Goal: Information Seeking & Learning: Learn about a topic

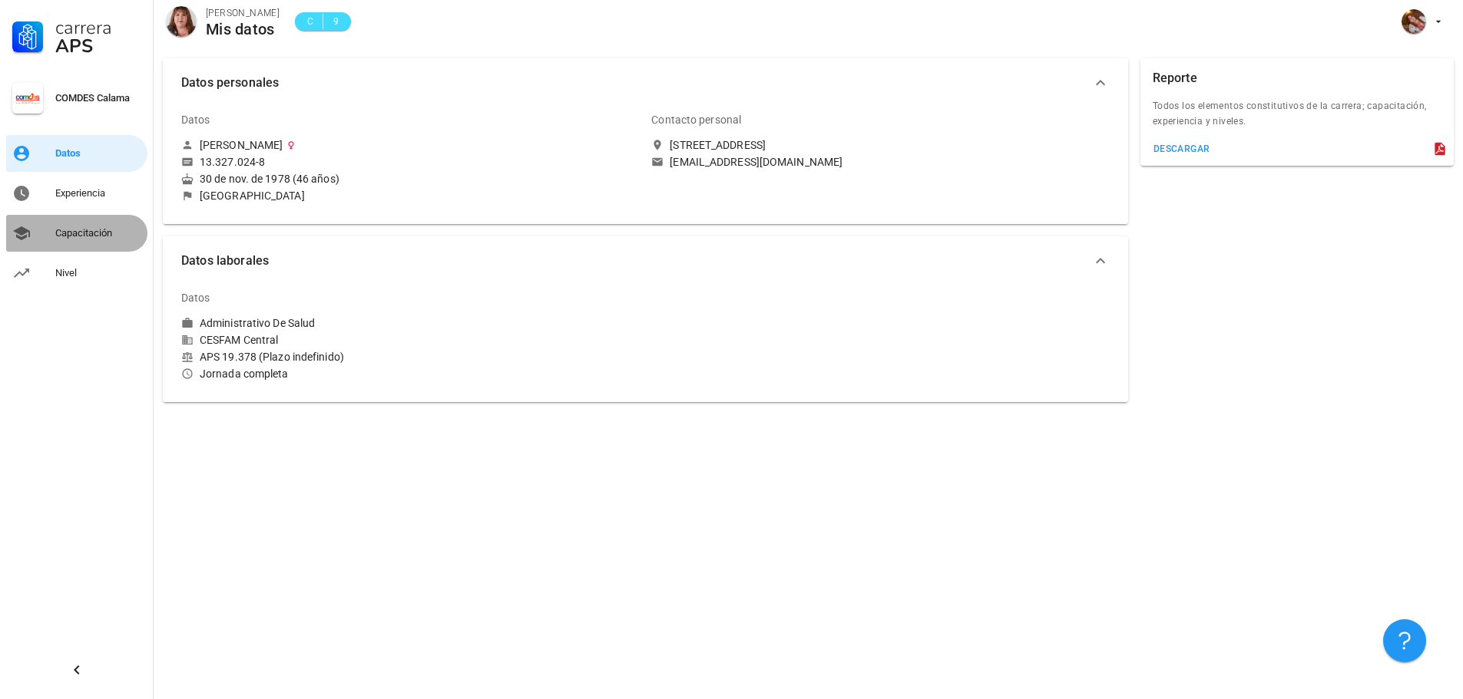
click at [98, 233] on div "Capacitación" at bounding box center [98, 233] width 86 height 12
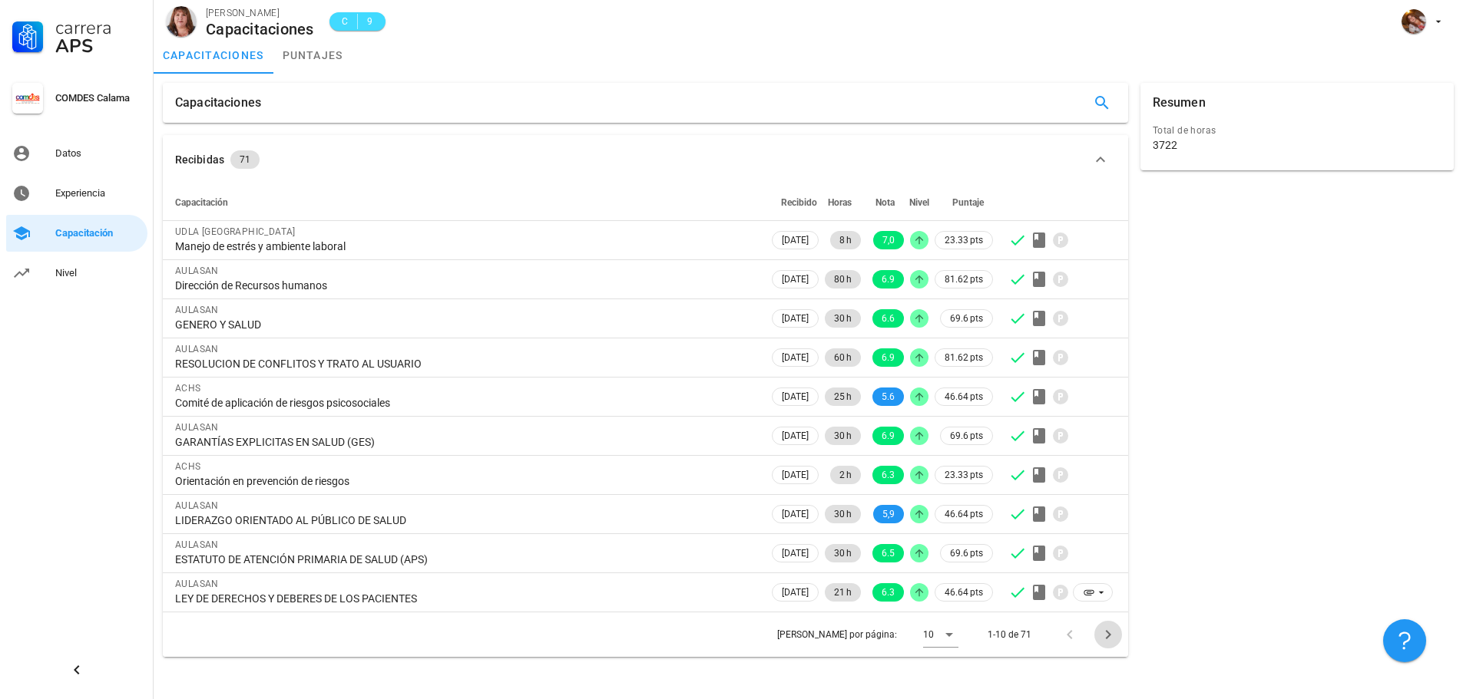
click at [1104, 640] on icon "Página siguiente" at bounding box center [1108, 635] width 18 height 18
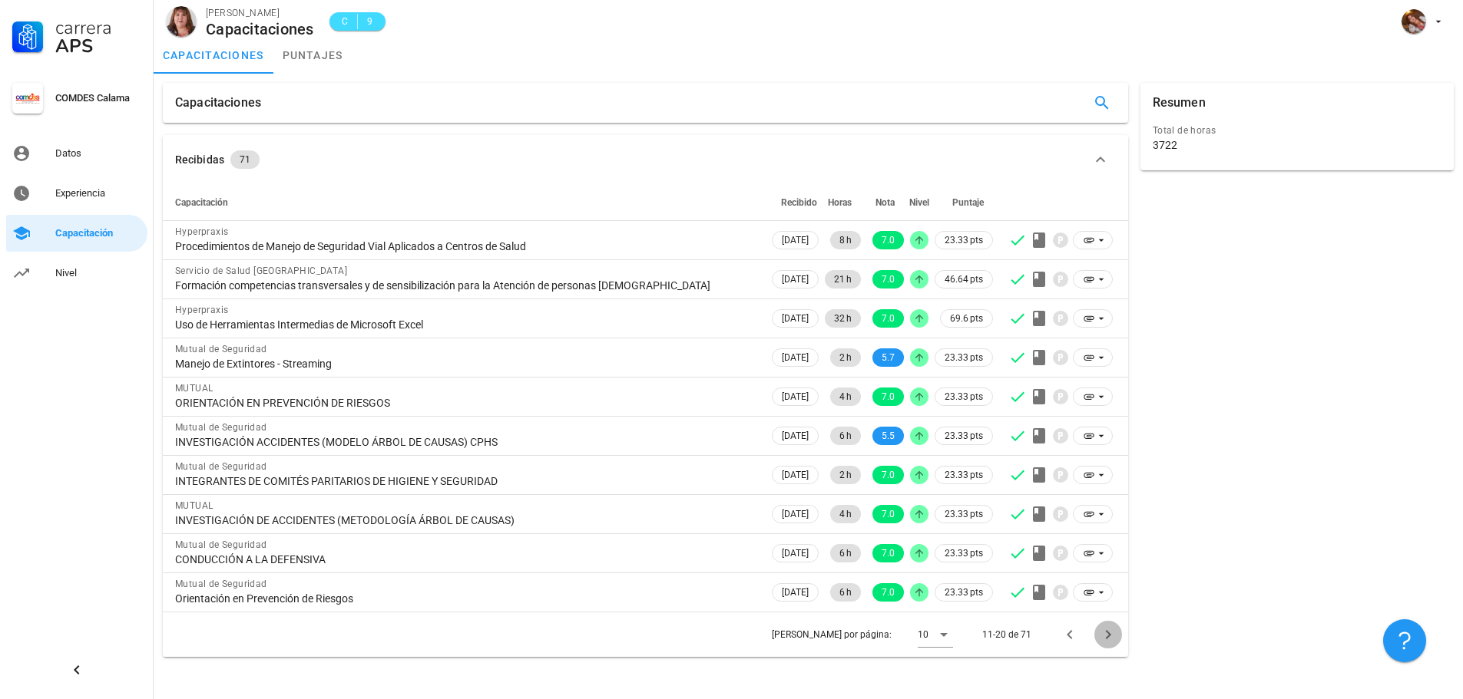
click at [1103, 640] on icon "Página siguiente" at bounding box center [1108, 635] width 18 height 18
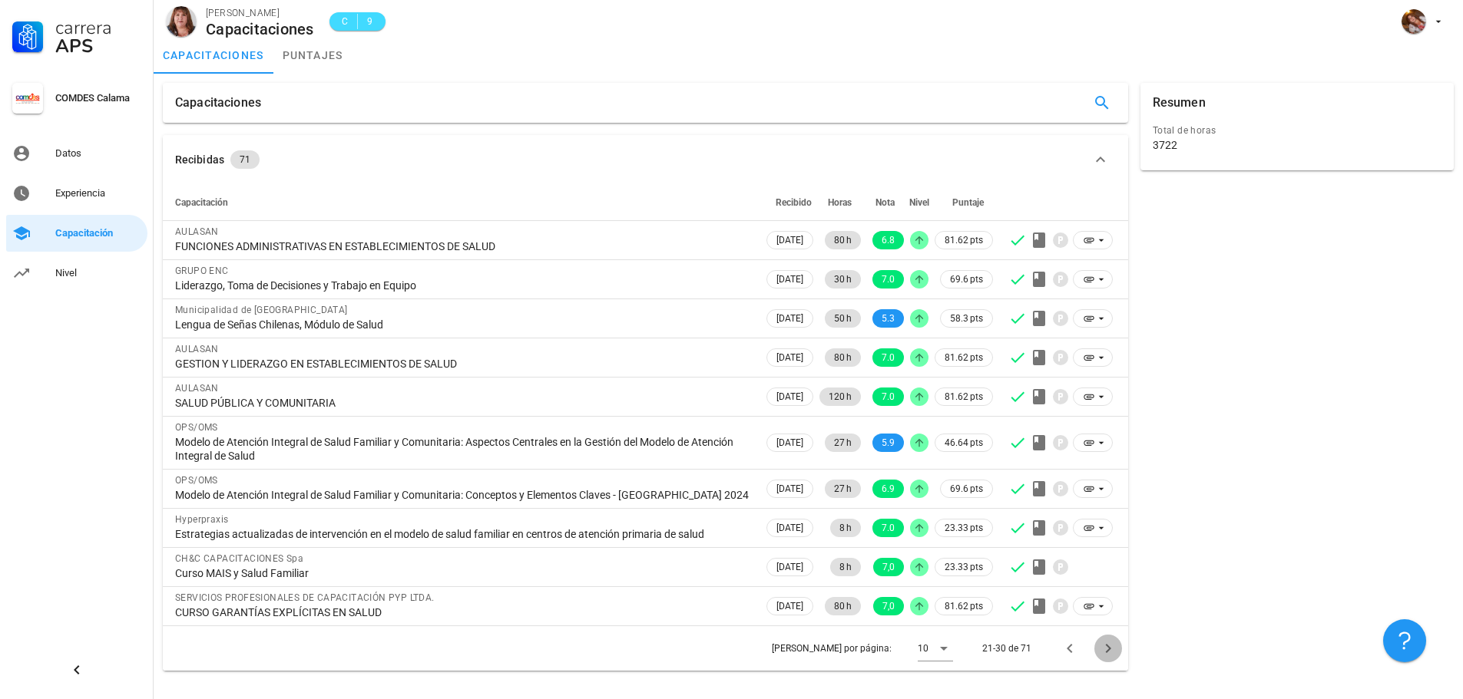
click at [1103, 640] on icon "Página siguiente" at bounding box center [1108, 649] width 18 height 18
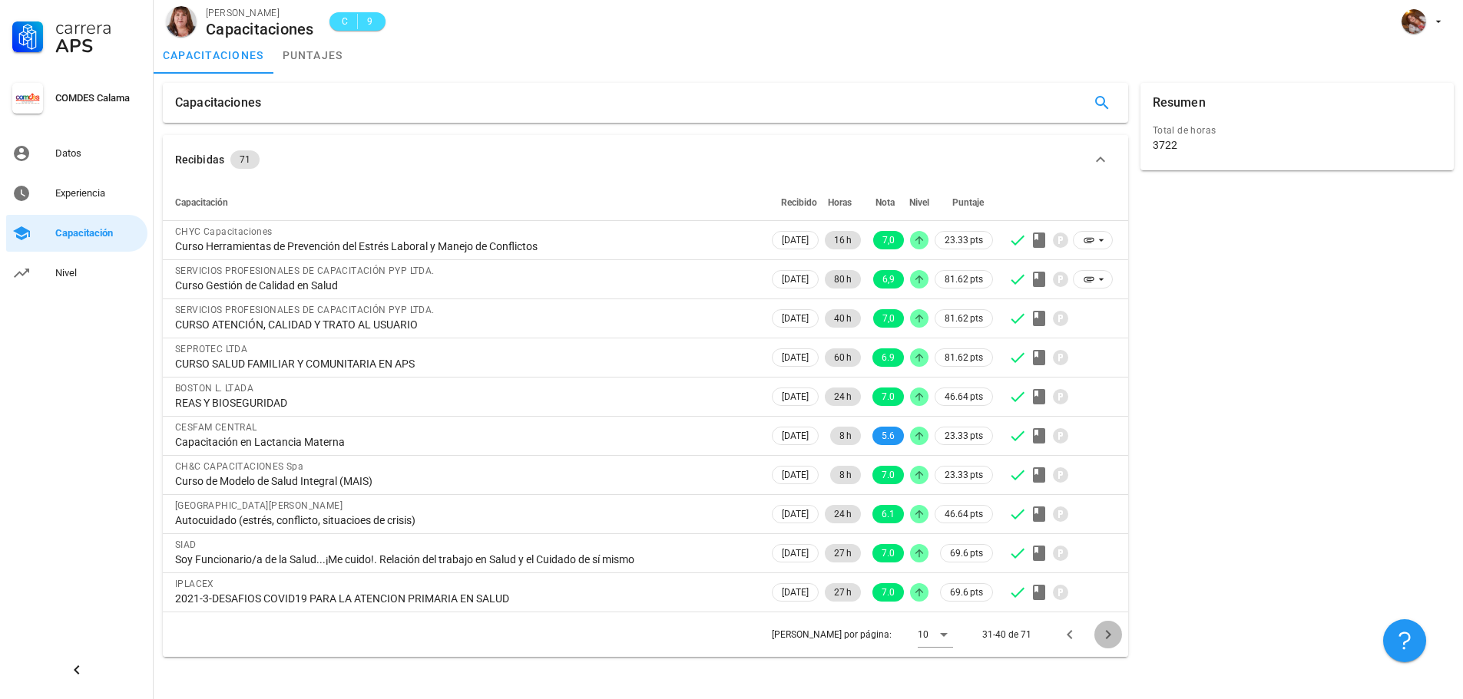
click at [1103, 640] on icon "Página siguiente" at bounding box center [1108, 635] width 18 height 18
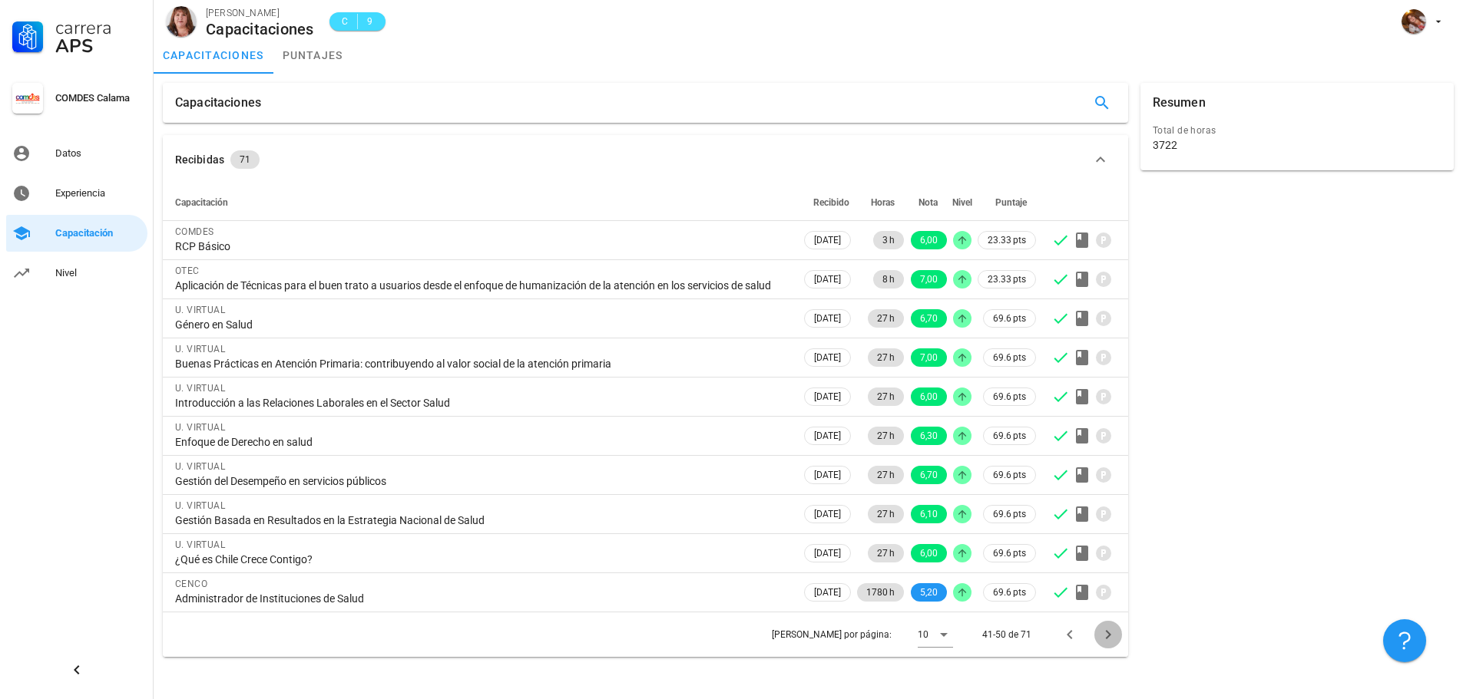
click at [1103, 640] on icon "Página siguiente" at bounding box center [1108, 635] width 18 height 18
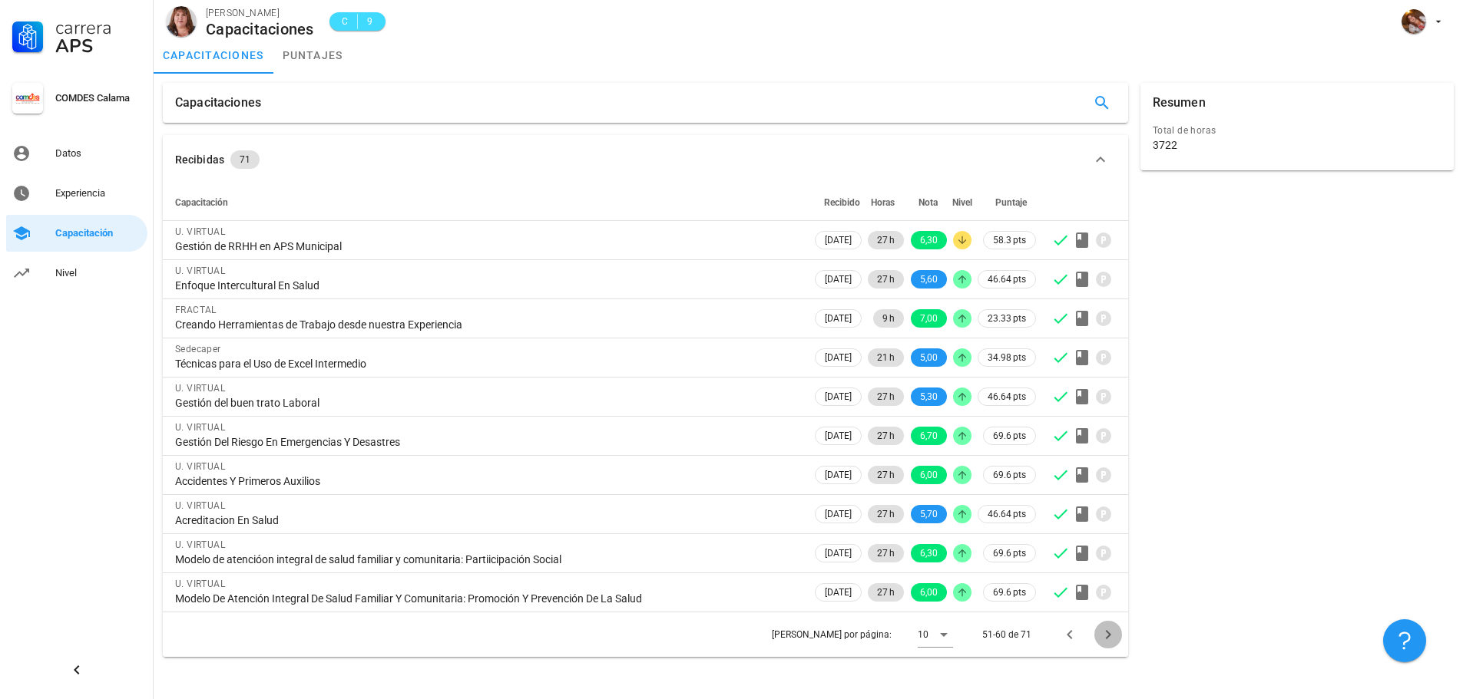
click at [1103, 640] on icon "Página siguiente" at bounding box center [1108, 635] width 18 height 18
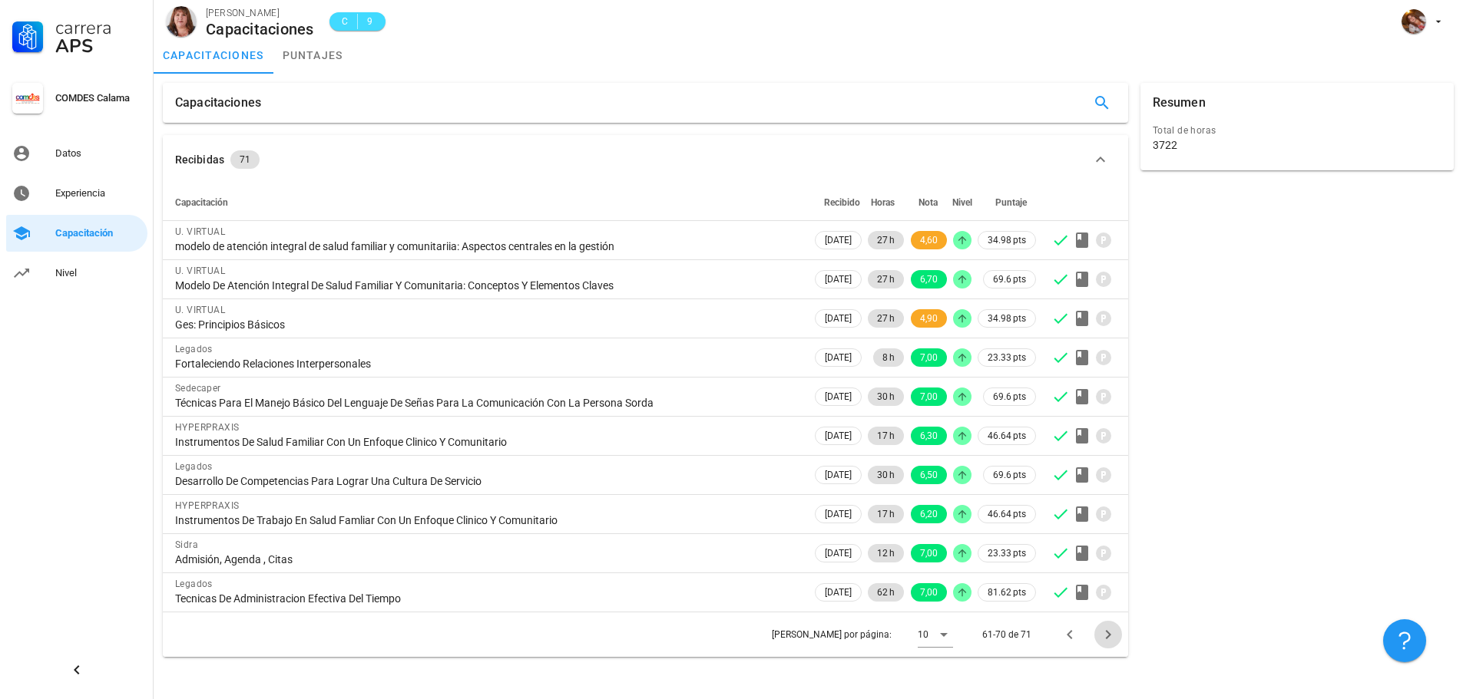
click at [1103, 640] on icon "Página siguiente" at bounding box center [1108, 635] width 18 height 18
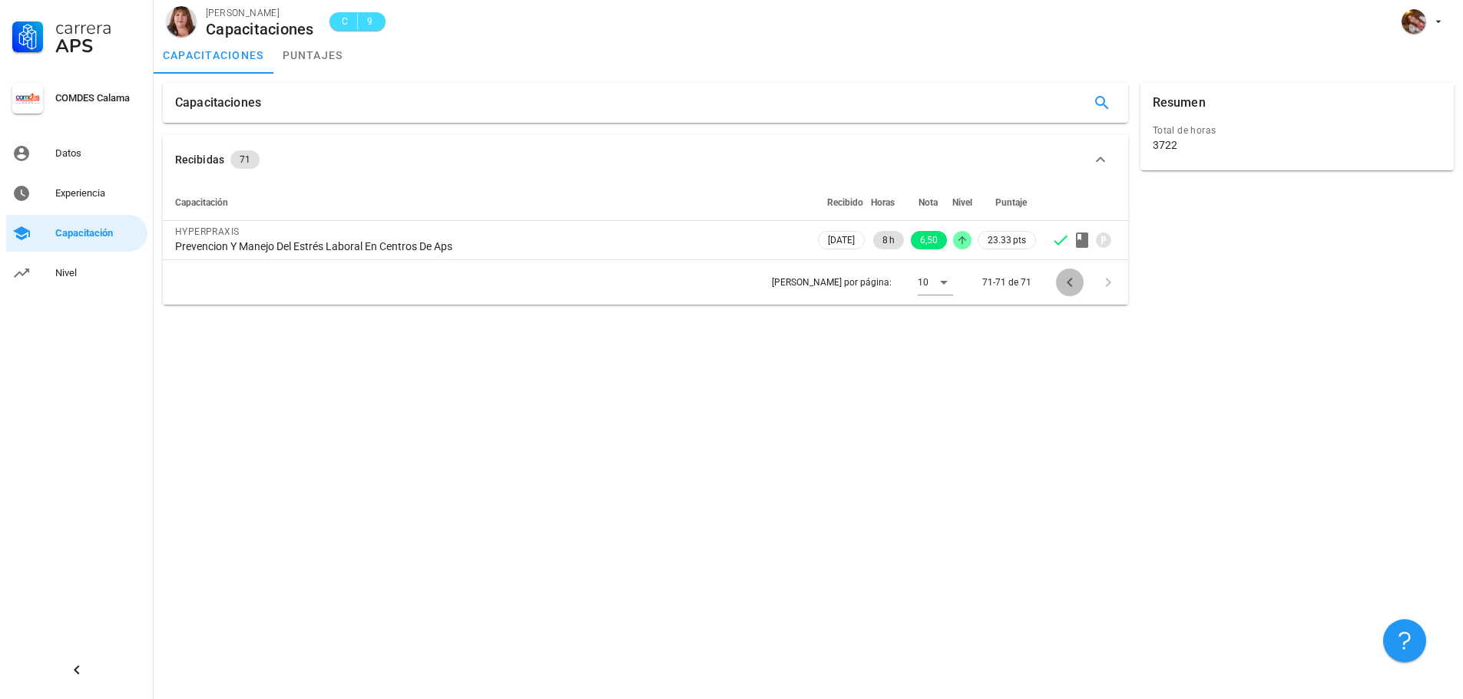
click at [1073, 285] on icon "Página anterior" at bounding box center [1069, 282] width 18 height 18
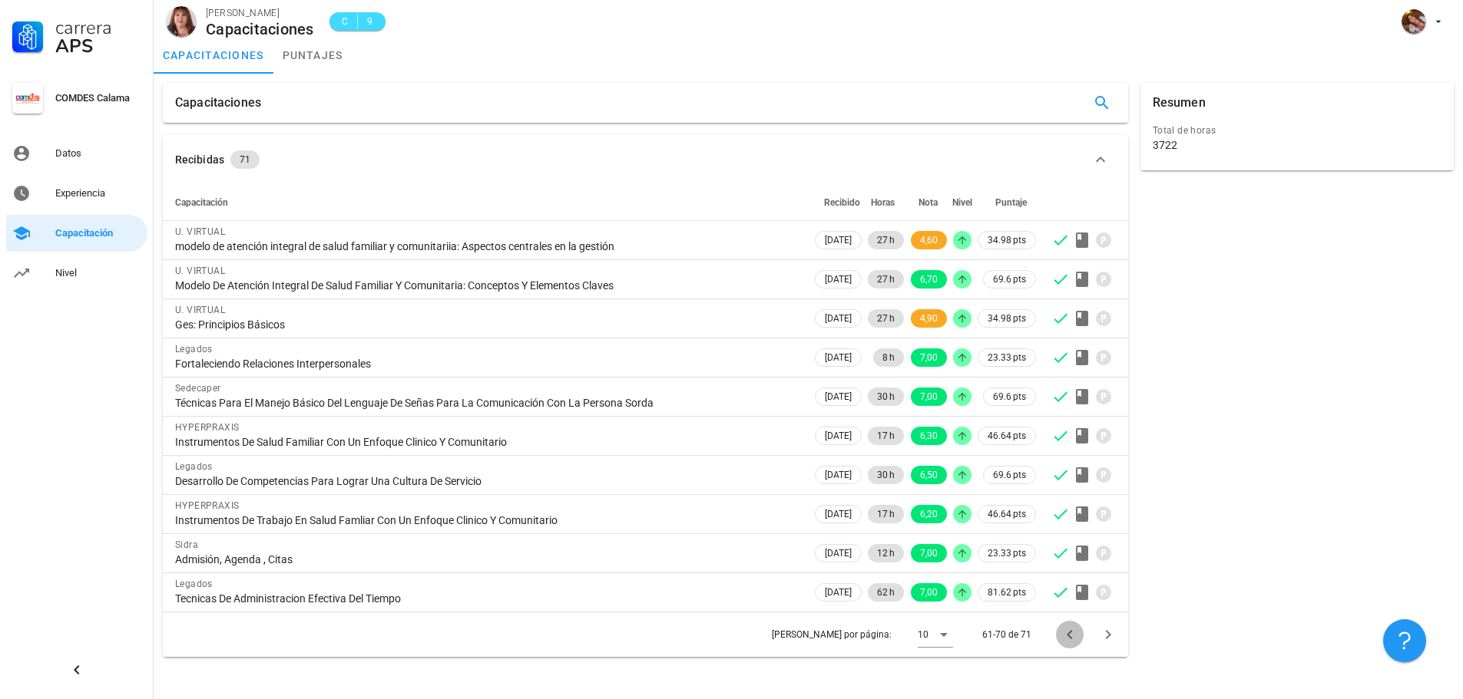
click at [1069, 636] on icon "Página anterior" at bounding box center [1068, 634] width 5 height 9
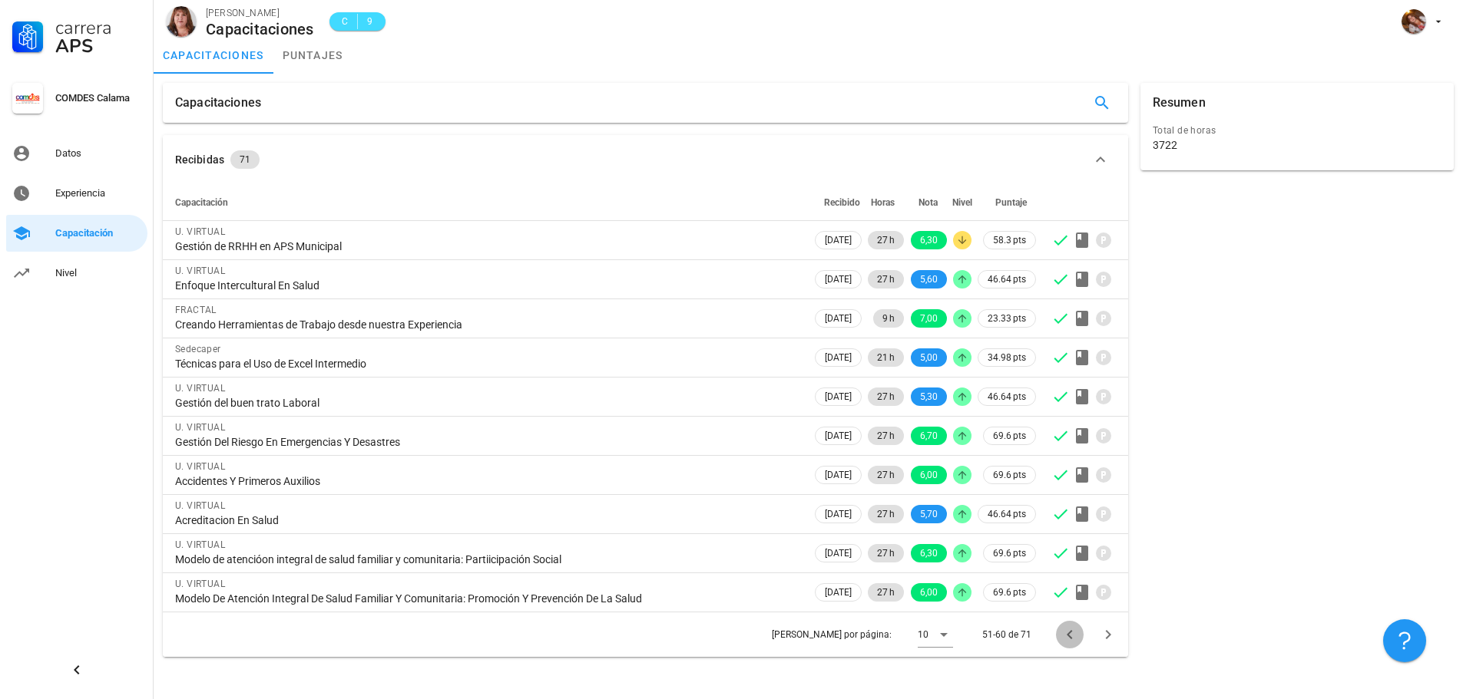
click at [1069, 636] on icon "Página anterior" at bounding box center [1068, 634] width 5 height 9
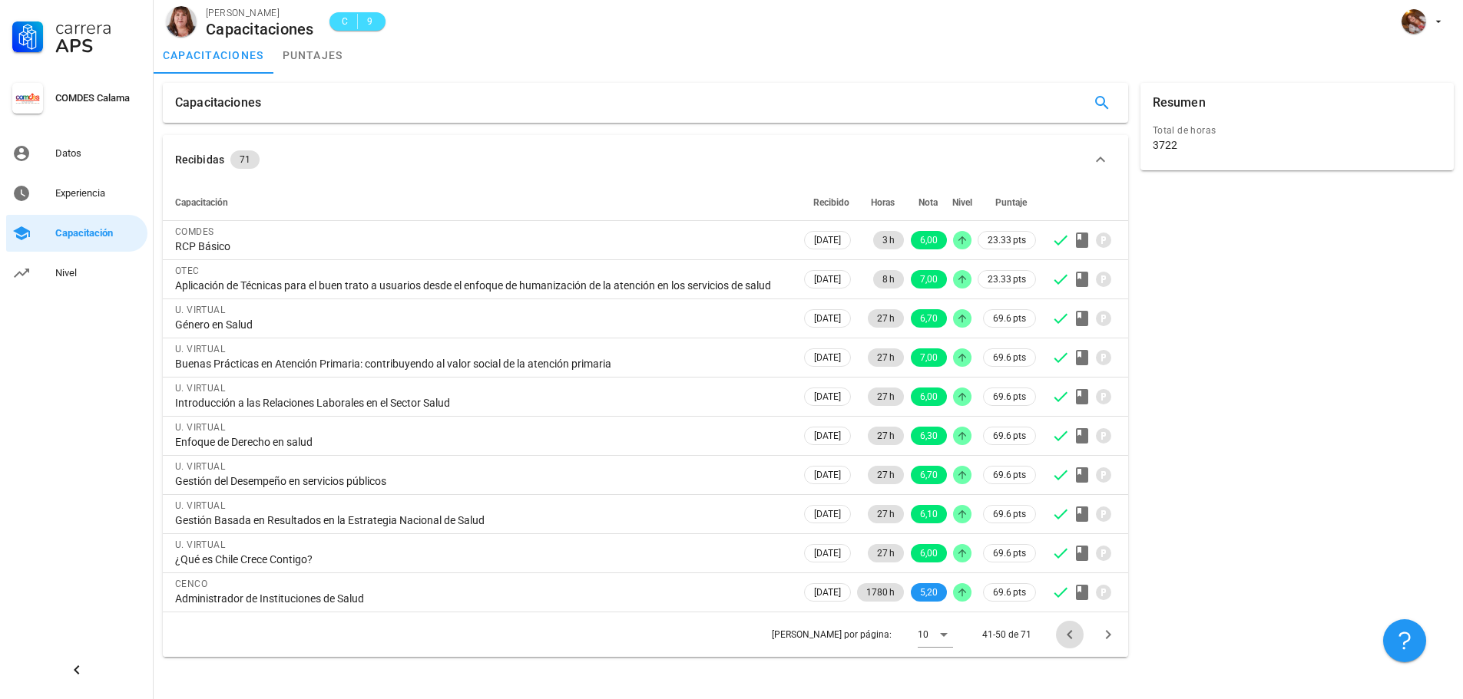
click at [1069, 644] on icon "Página anterior" at bounding box center [1069, 635] width 18 height 18
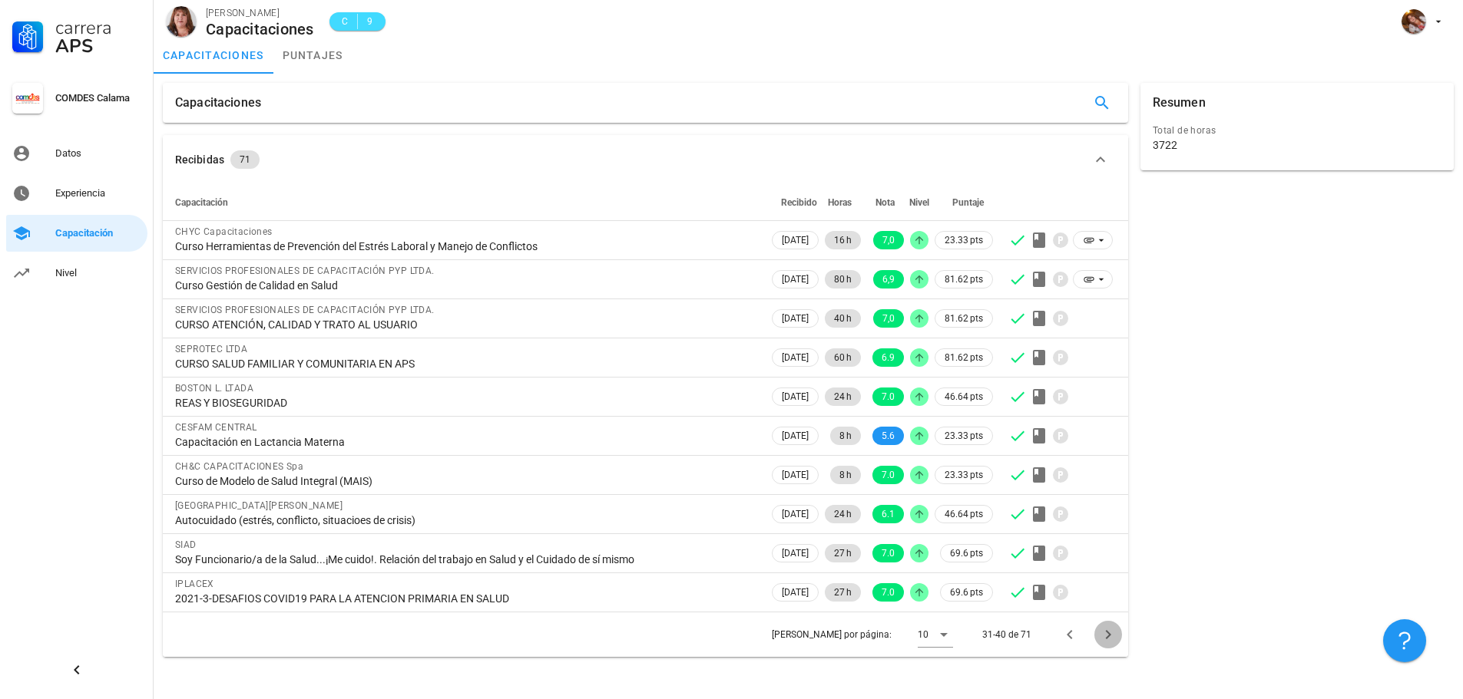
click at [1105, 637] on icon "Página siguiente" at bounding box center [1108, 635] width 18 height 18
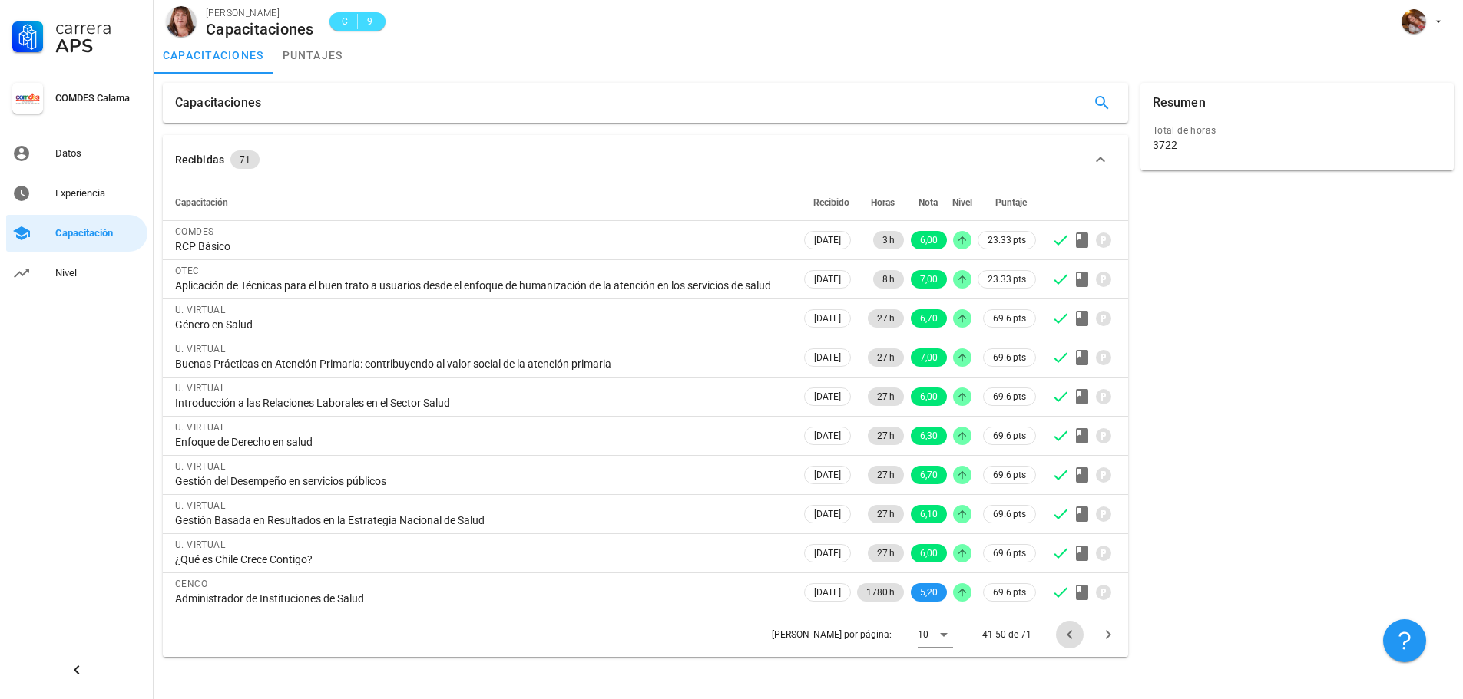
click at [1063, 644] on icon "Página anterior" at bounding box center [1069, 635] width 18 height 18
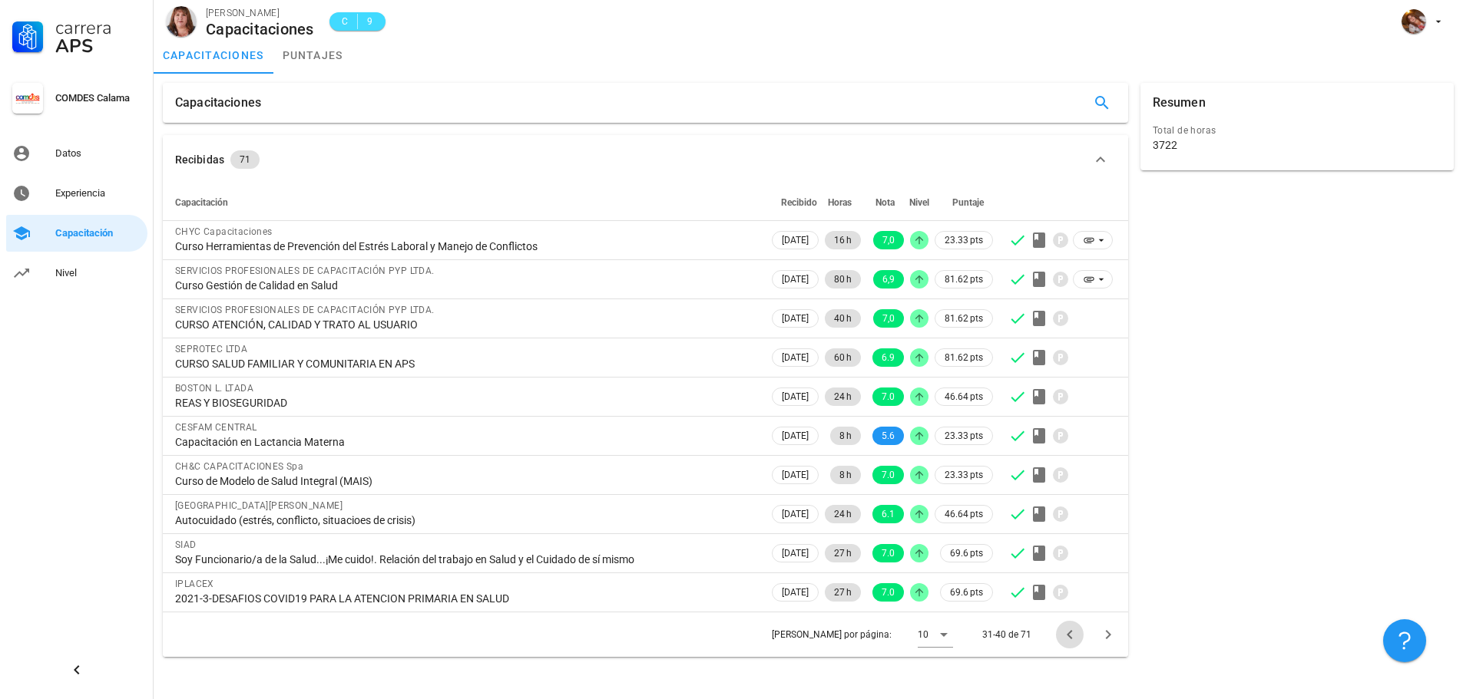
click at [1069, 634] on icon "Página anterior" at bounding box center [1069, 635] width 18 height 18
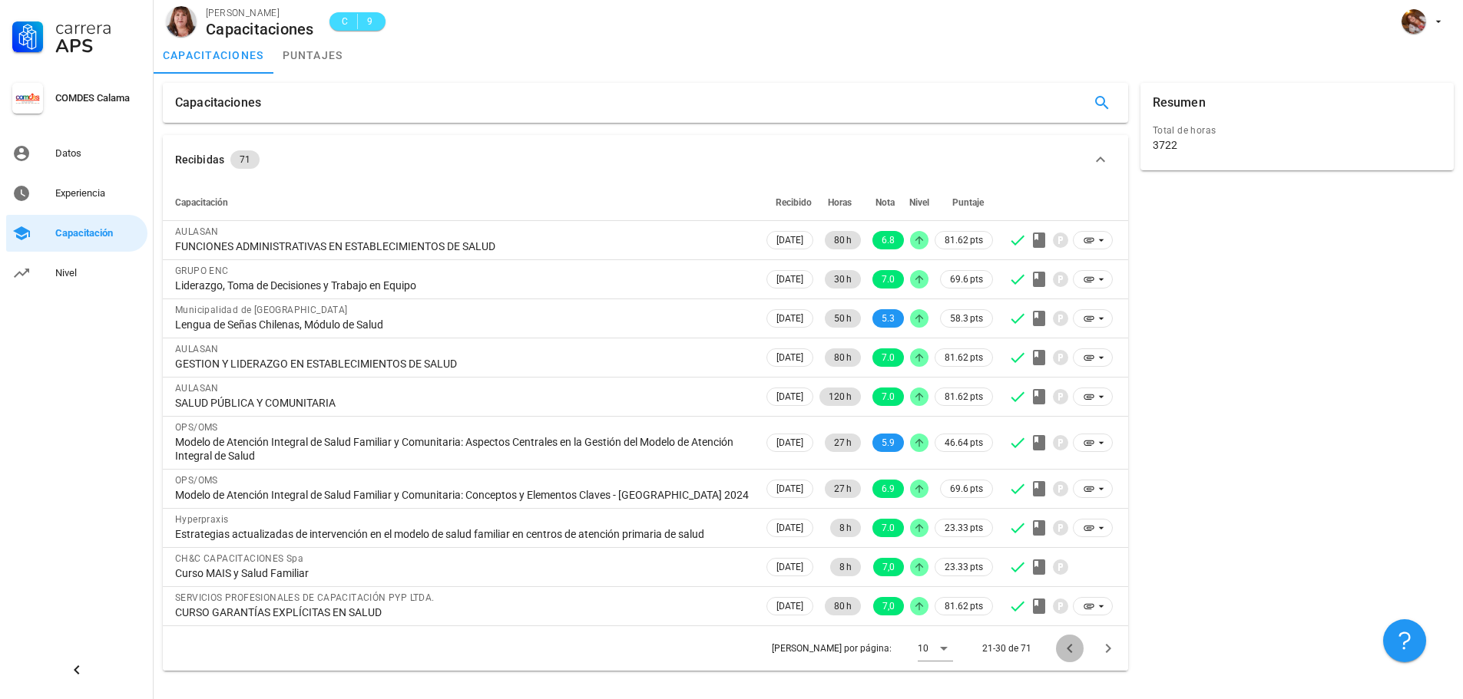
click at [1071, 651] on icon "Página anterior" at bounding box center [1069, 649] width 18 height 18
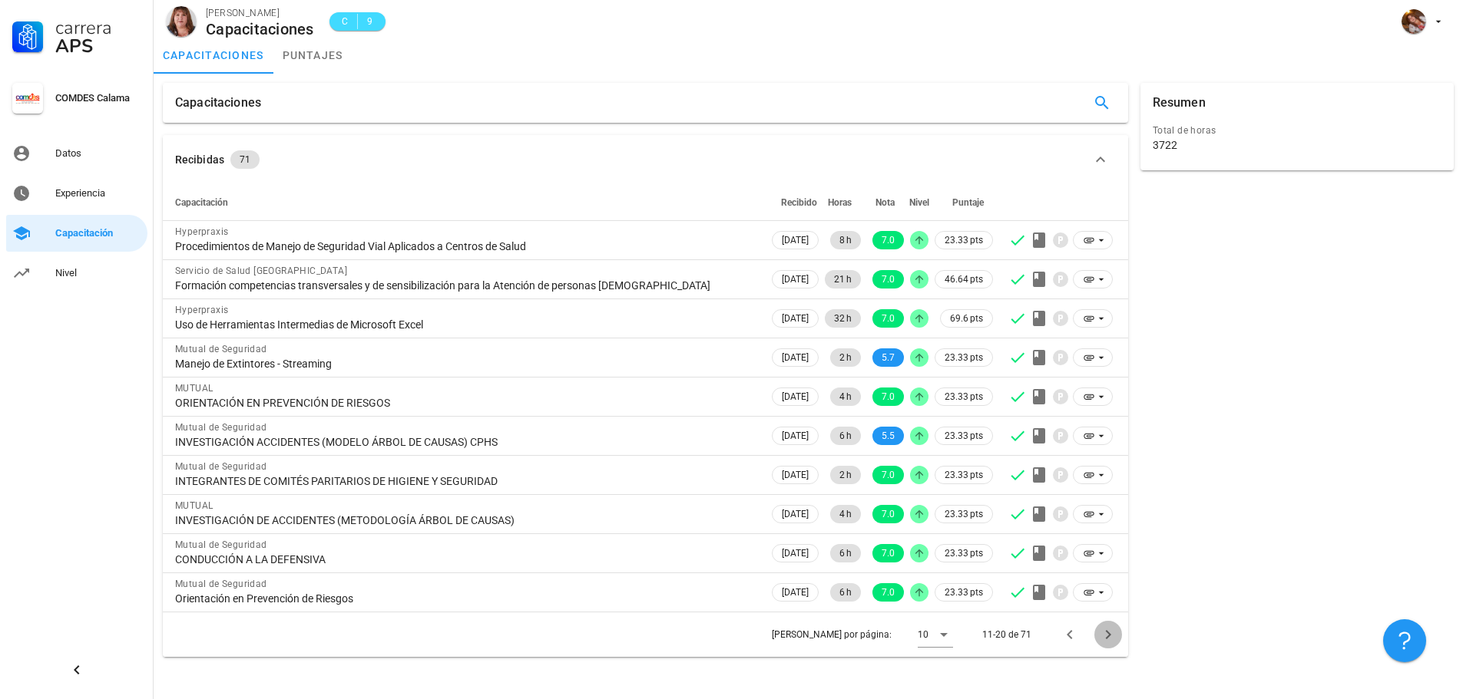
click at [1108, 632] on icon "Página siguiente" at bounding box center [1108, 635] width 18 height 18
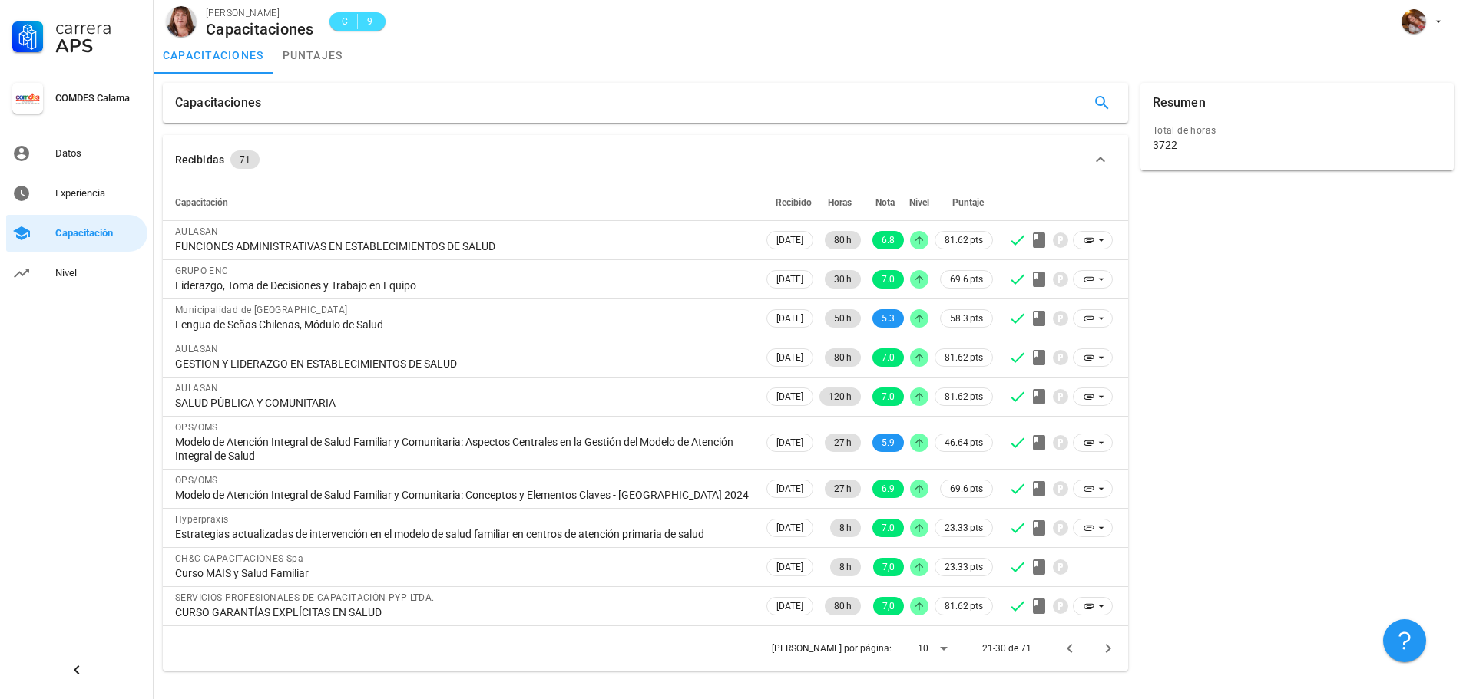
click at [1110, 630] on div "[PERSON_NAME] por página: 10 21-30 de 71" at bounding box center [645, 648] width 965 height 45
click at [1073, 646] on icon "Página anterior" at bounding box center [1069, 649] width 18 height 18
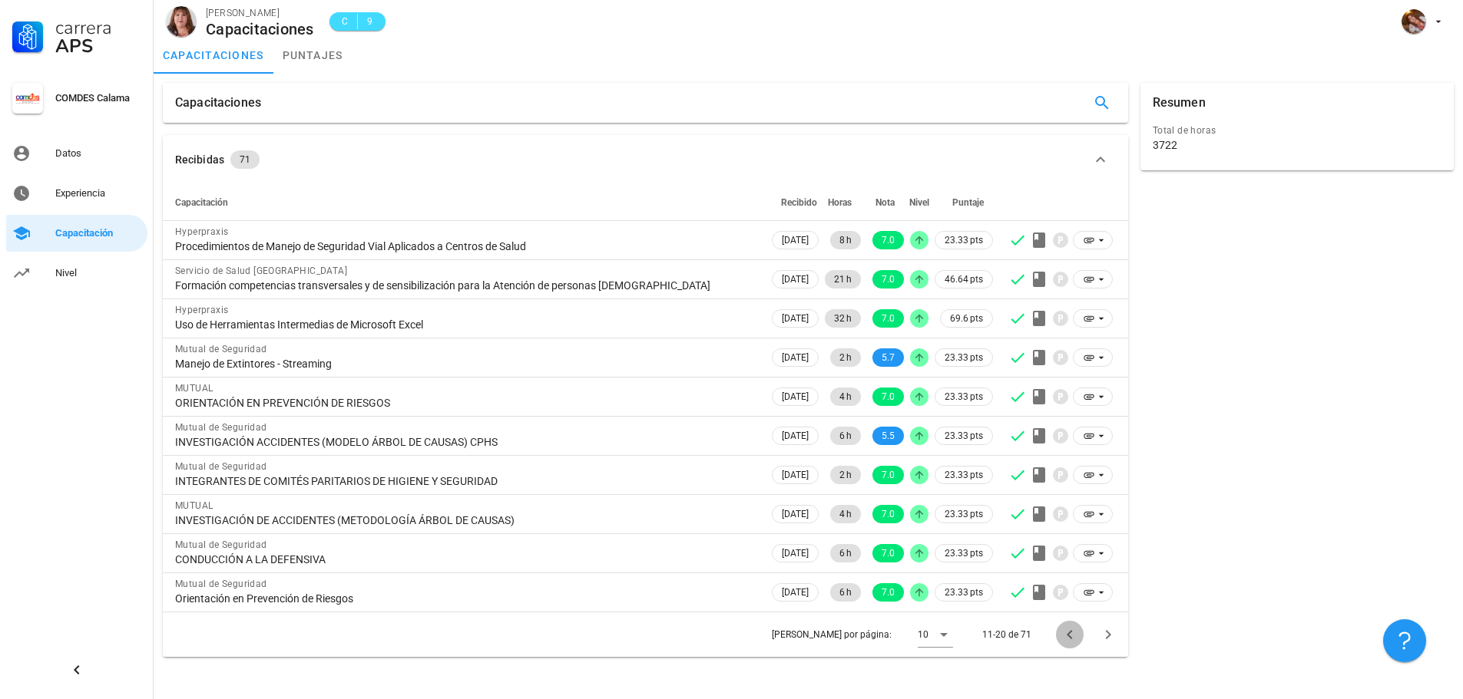
click at [1073, 646] on button "Página anterior" at bounding box center [1070, 635] width 28 height 28
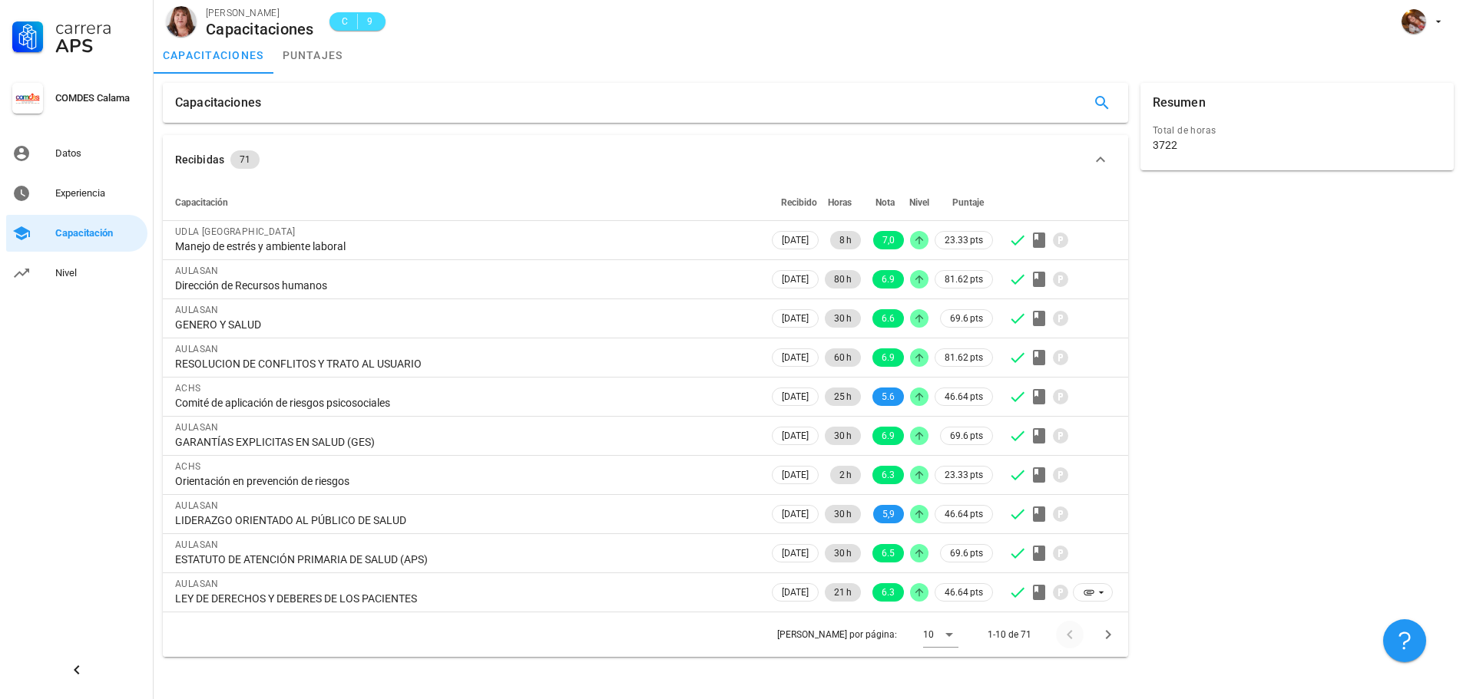
click at [1073, 646] on div at bounding box center [1072, 635] width 33 height 28
click at [1107, 643] on icon "Página siguiente" at bounding box center [1108, 635] width 18 height 18
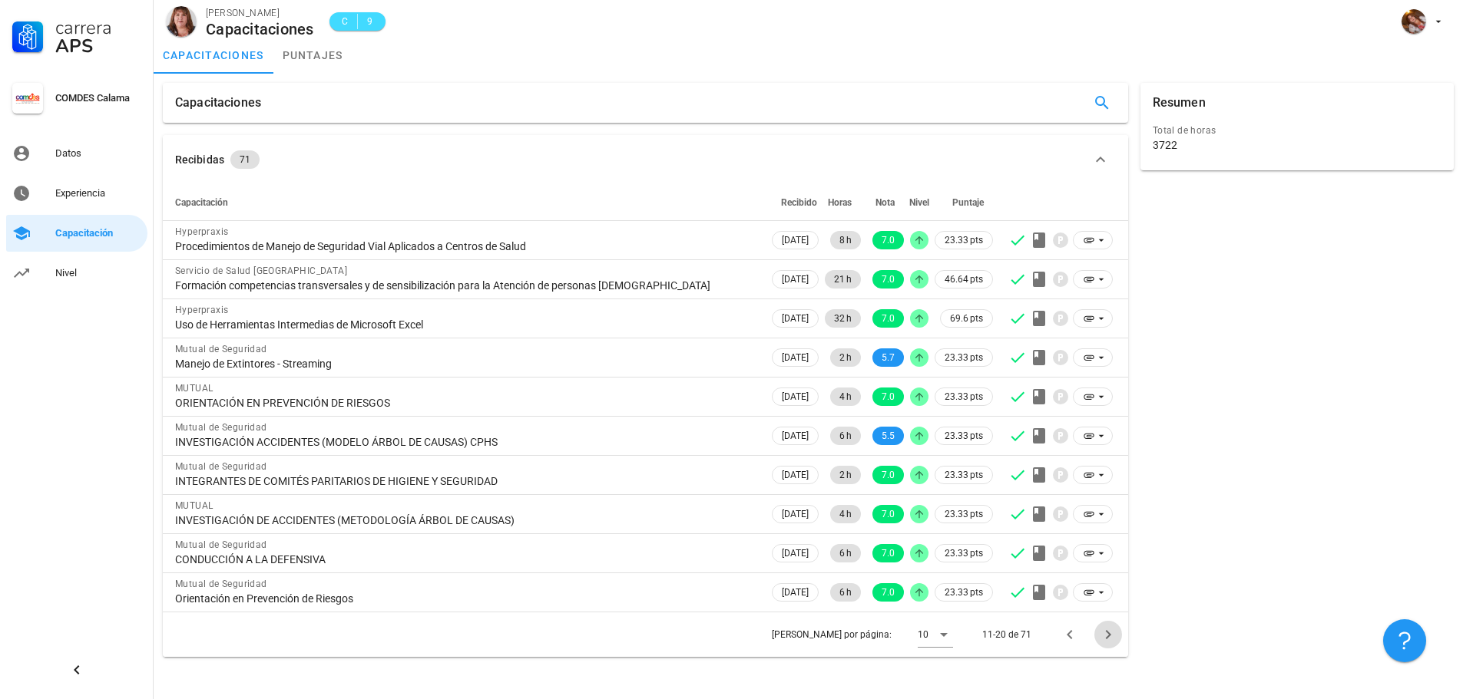
click at [1105, 644] on button "Página siguiente" at bounding box center [1108, 635] width 28 height 28
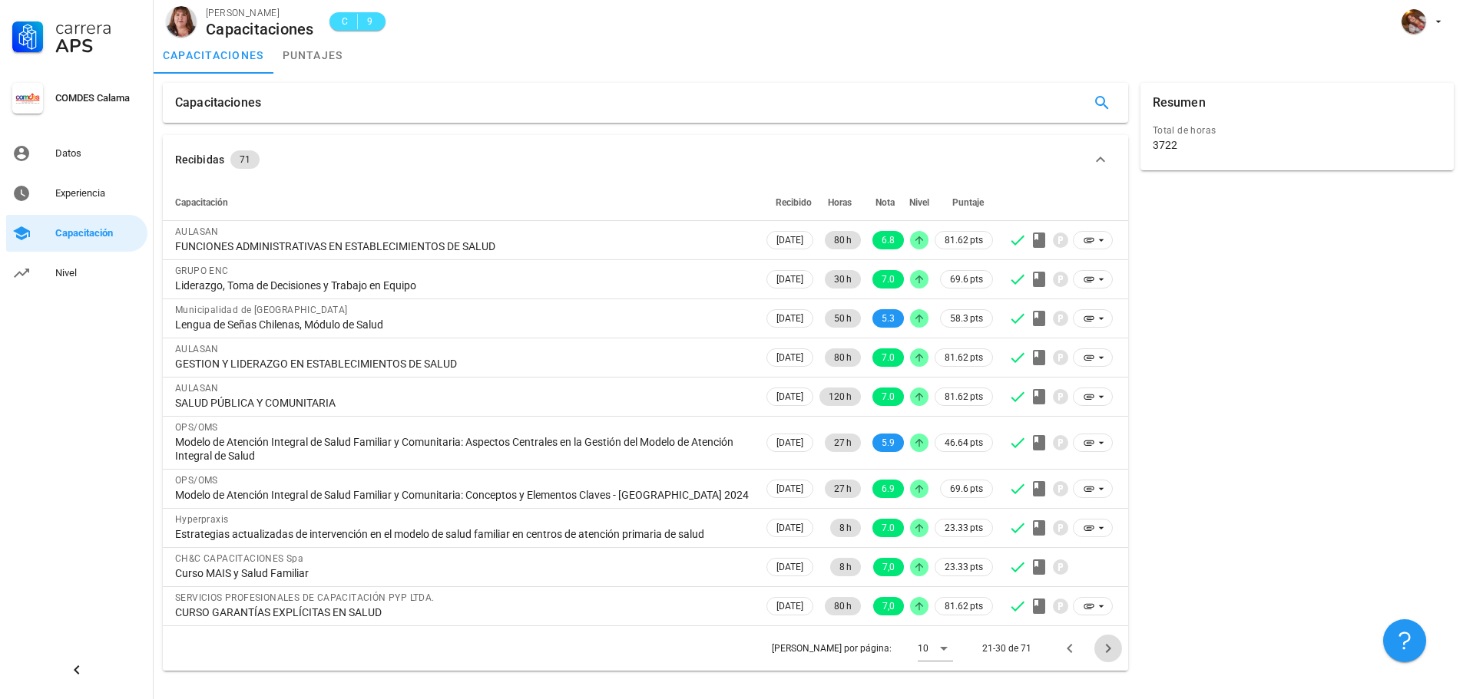
click at [1105, 644] on icon "Página siguiente" at bounding box center [1108, 649] width 18 height 18
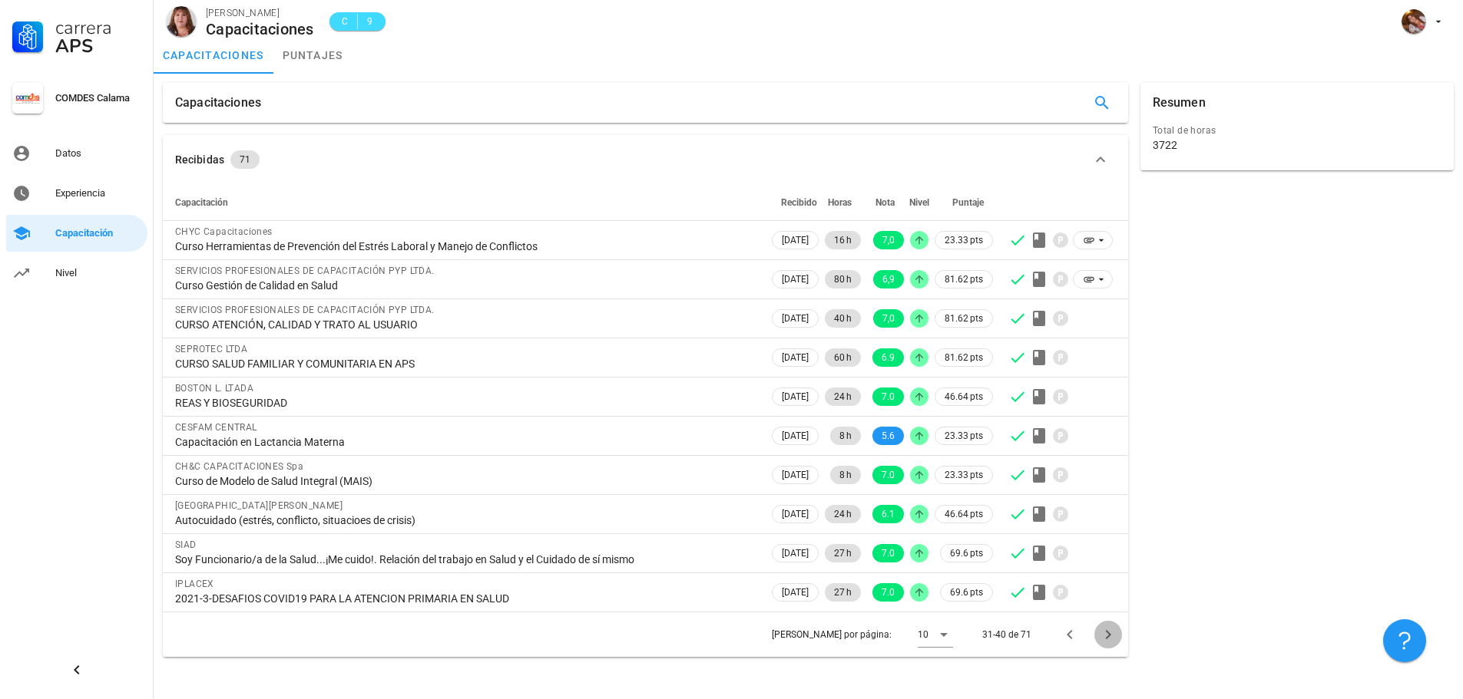
click at [1105, 644] on button "Página siguiente" at bounding box center [1108, 635] width 28 height 28
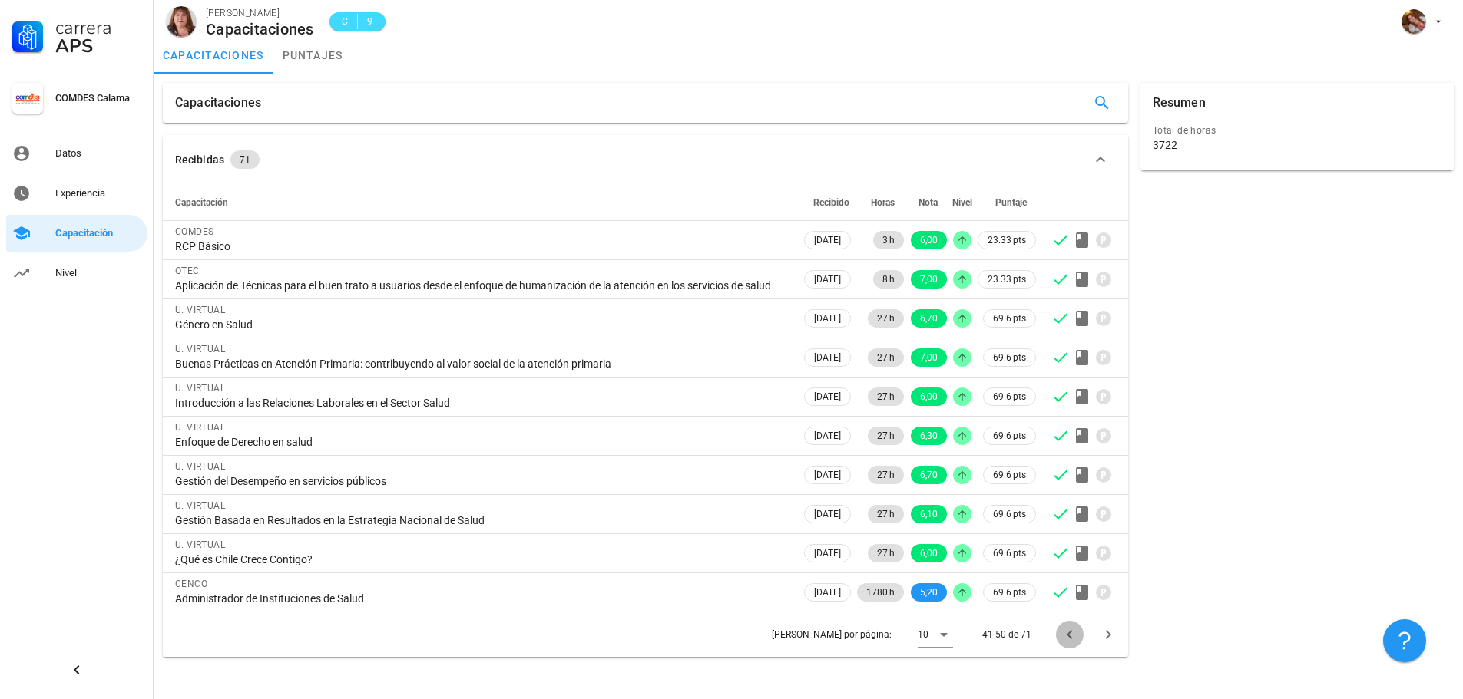
click at [1067, 644] on icon "Página anterior" at bounding box center [1069, 635] width 18 height 18
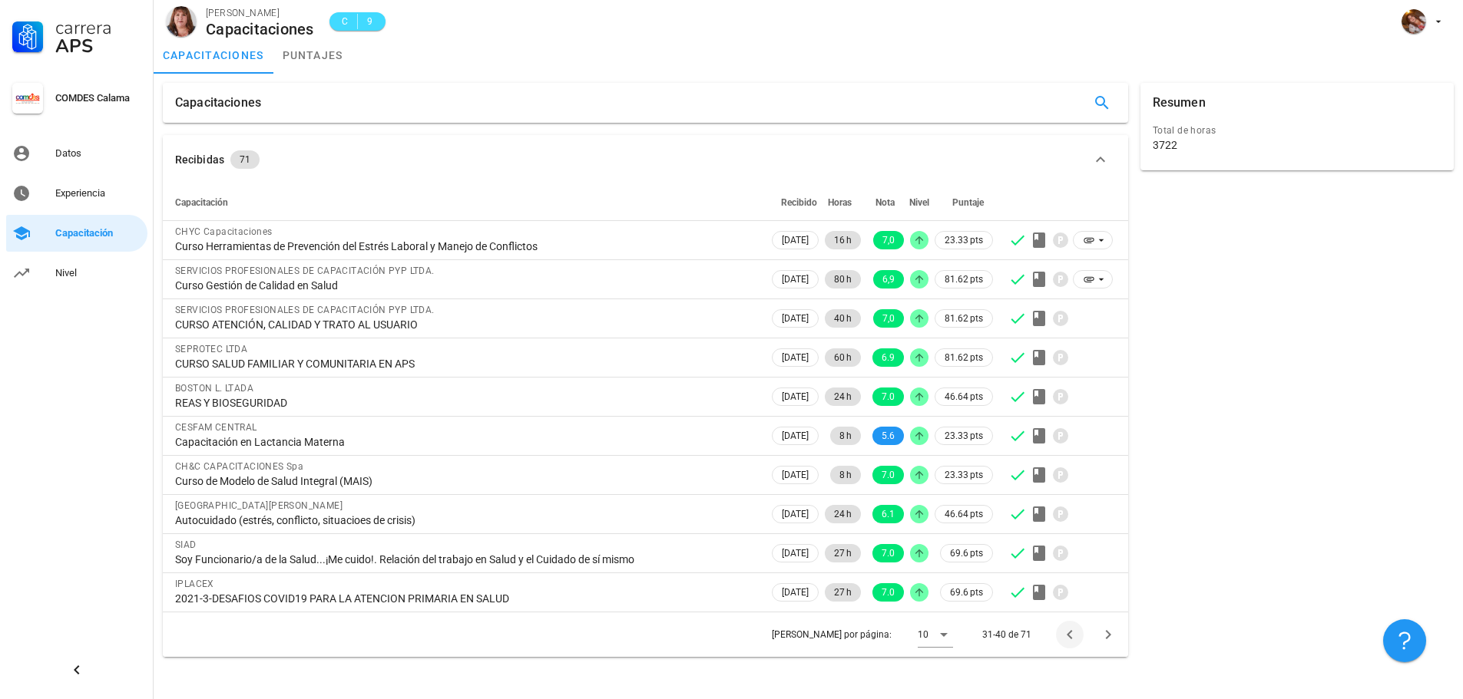
click at [1067, 653] on div "[PERSON_NAME] por página: 10 31-40 de 71" at bounding box center [645, 634] width 965 height 45
click at [1066, 629] on icon "Página anterior" at bounding box center [1069, 635] width 18 height 18
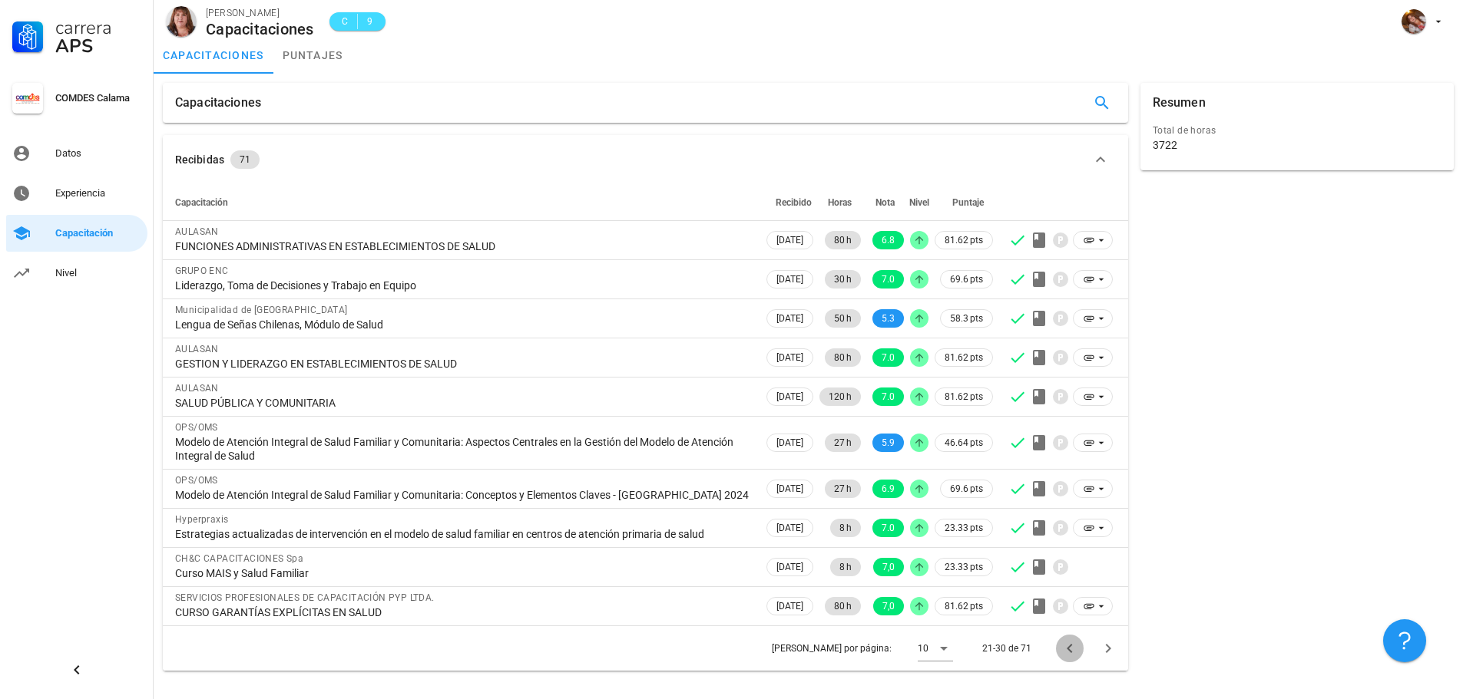
click at [1069, 646] on icon "Página anterior" at bounding box center [1069, 649] width 18 height 18
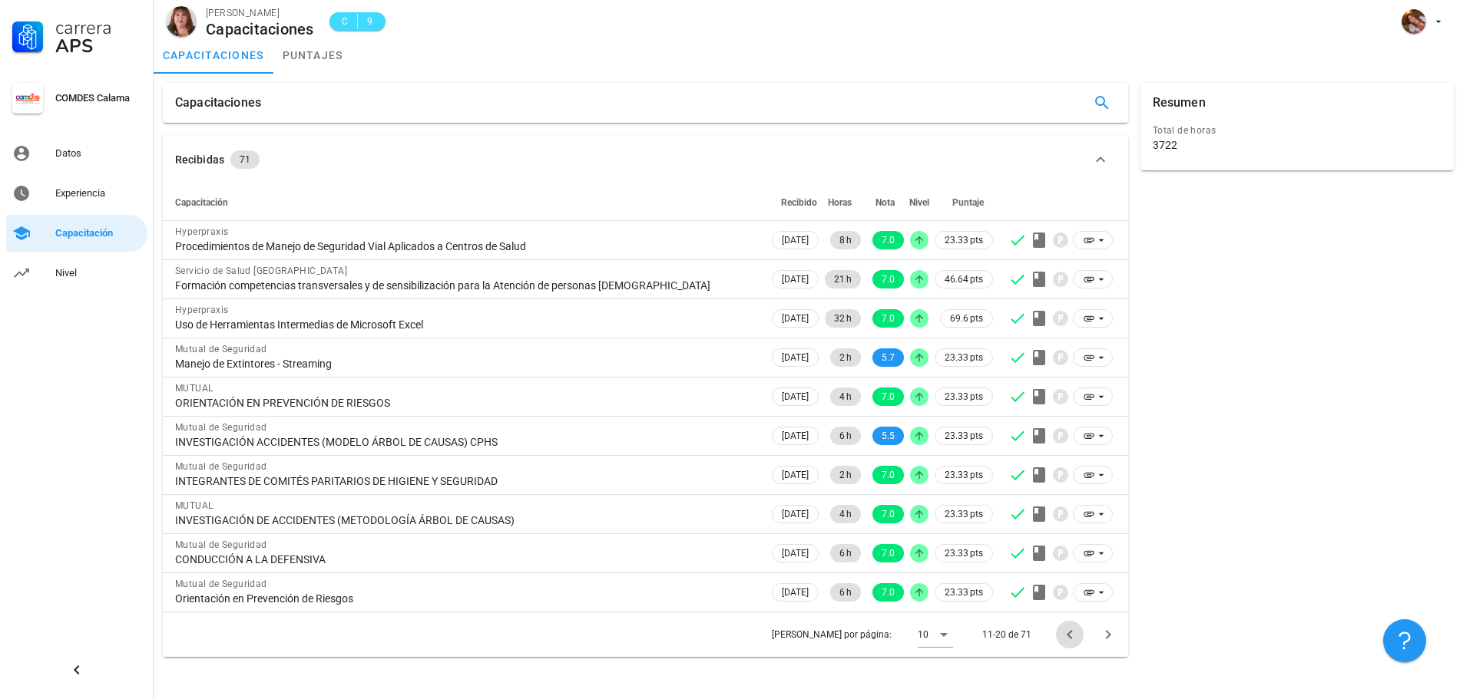
click at [1072, 630] on icon "Página anterior" at bounding box center [1069, 635] width 18 height 18
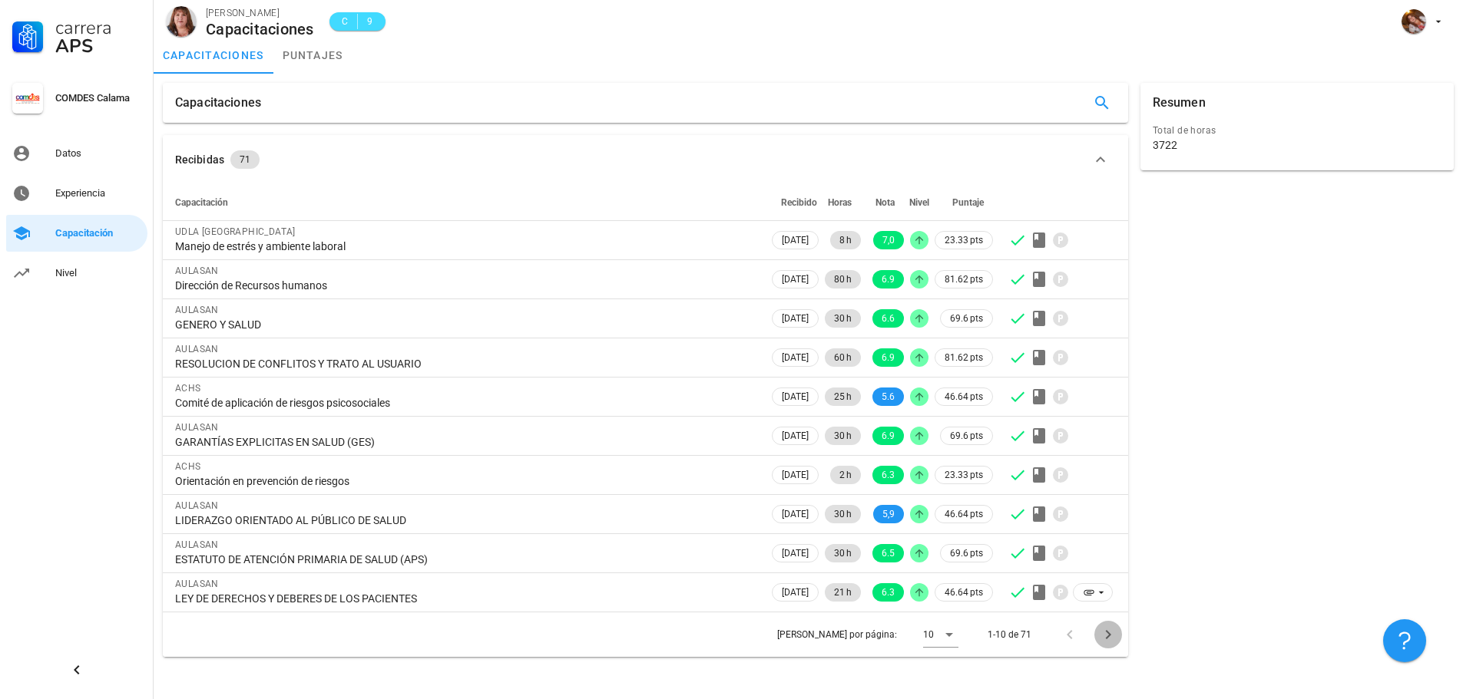
click at [1107, 634] on icon "Página siguiente" at bounding box center [1108, 635] width 18 height 18
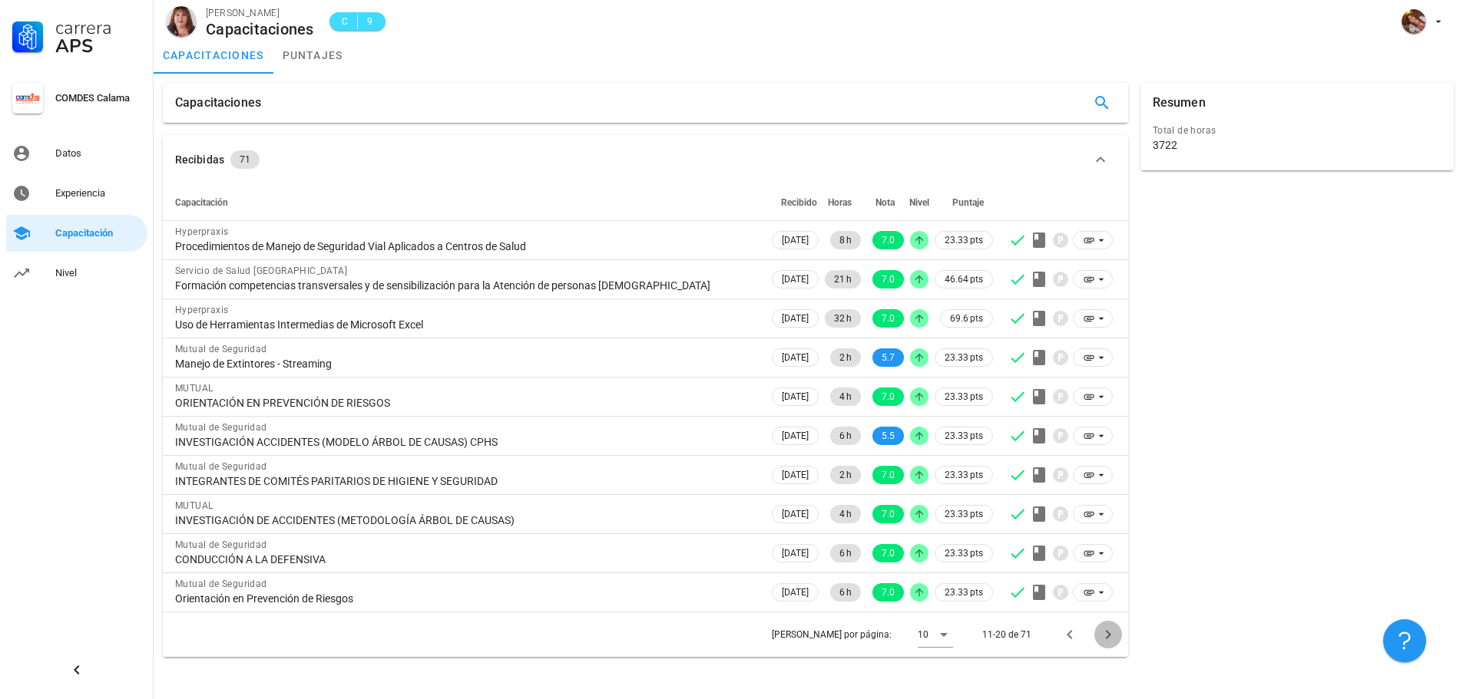
click at [1107, 634] on icon "Página siguiente" at bounding box center [1108, 635] width 18 height 18
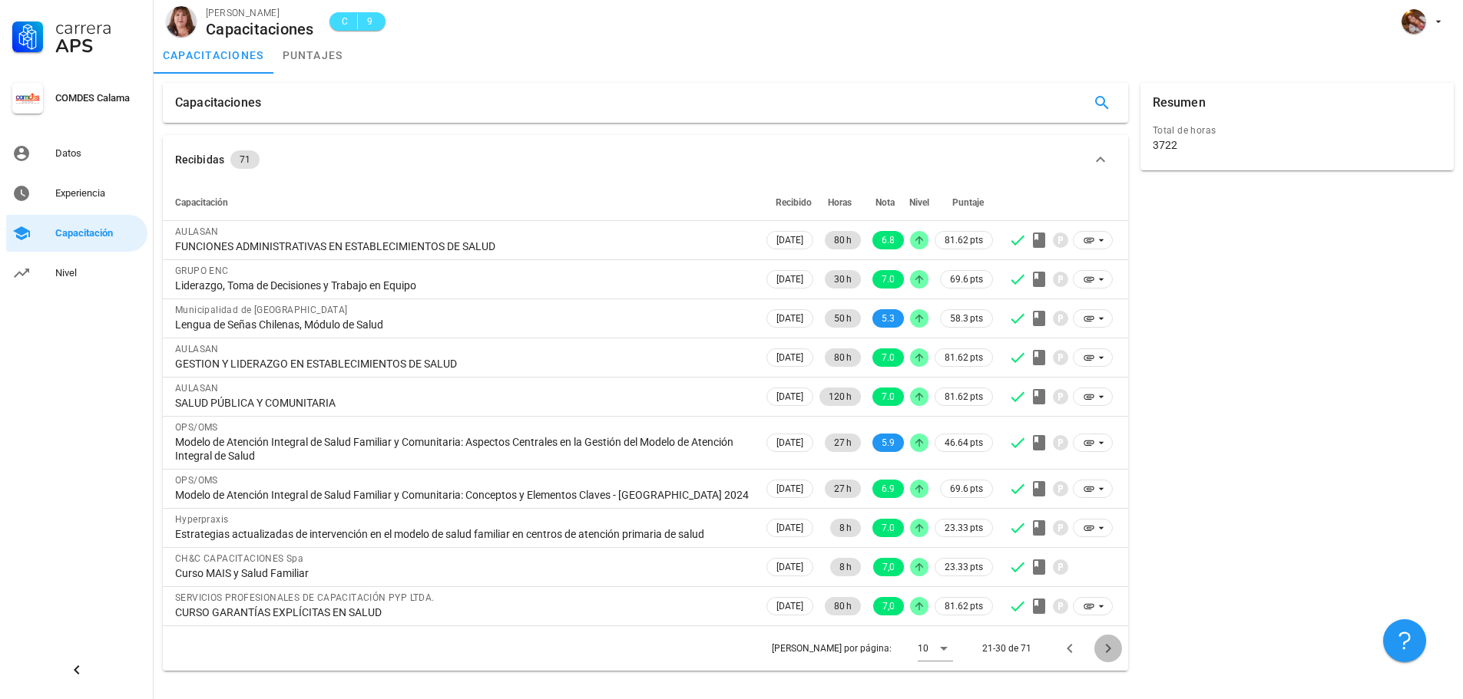
click at [1105, 646] on icon "Página siguiente" at bounding box center [1108, 649] width 18 height 18
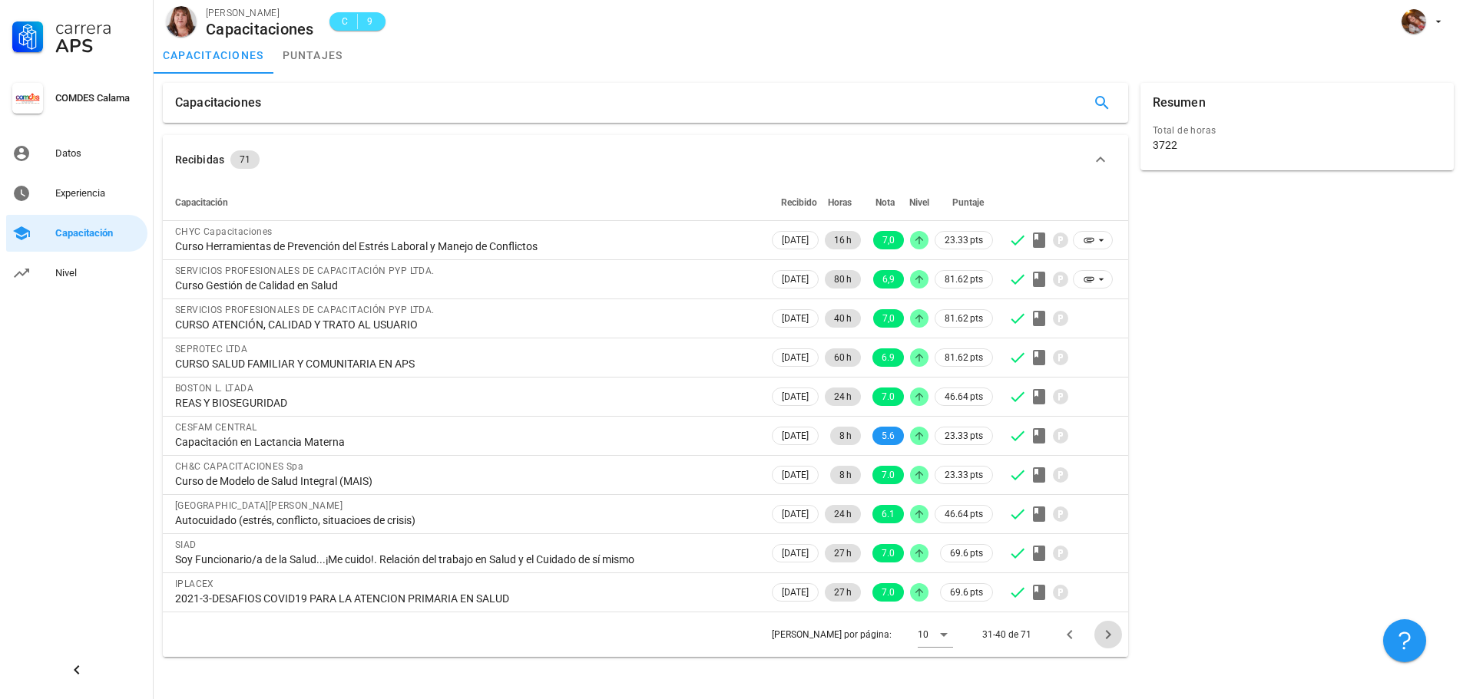
click at [1105, 646] on button "Página siguiente" at bounding box center [1108, 635] width 28 height 28
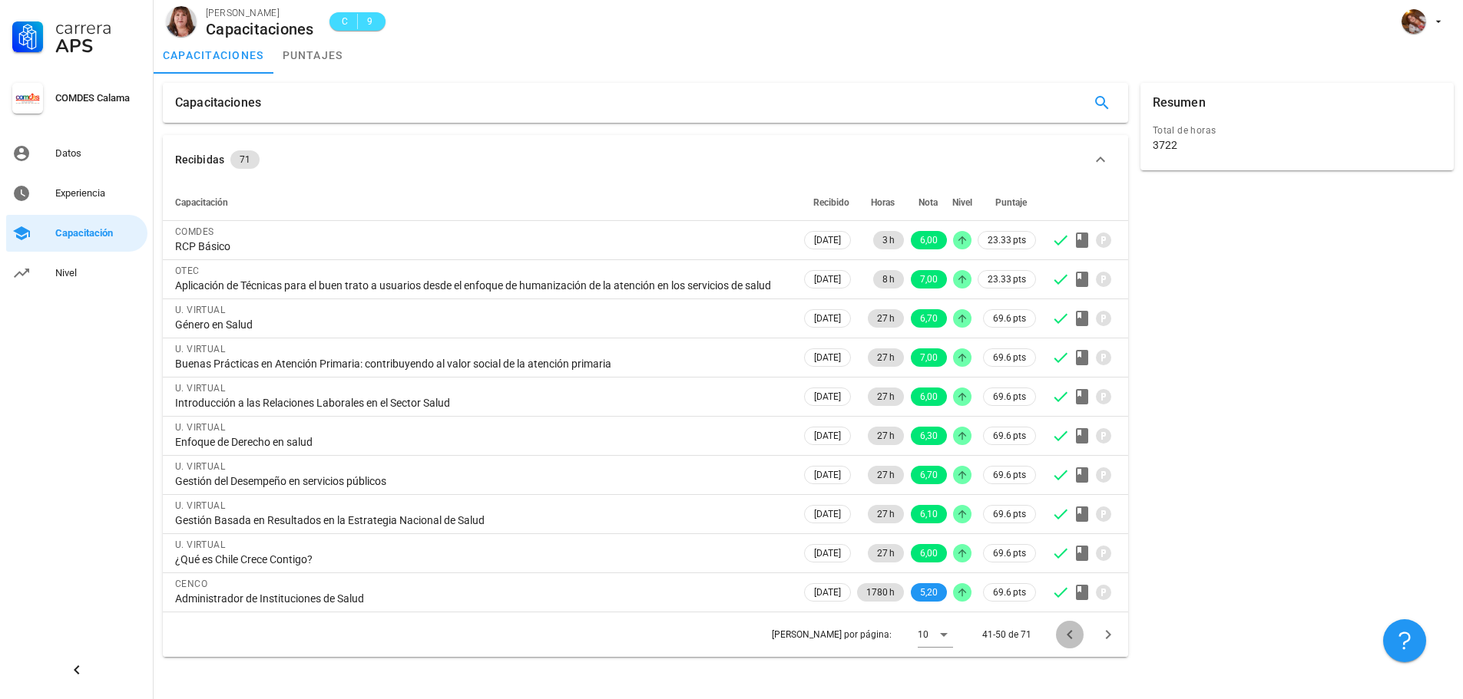
click at [1065, 644] on icon "Página anterior" at bounding box center [1069, 635] width 18 height 18
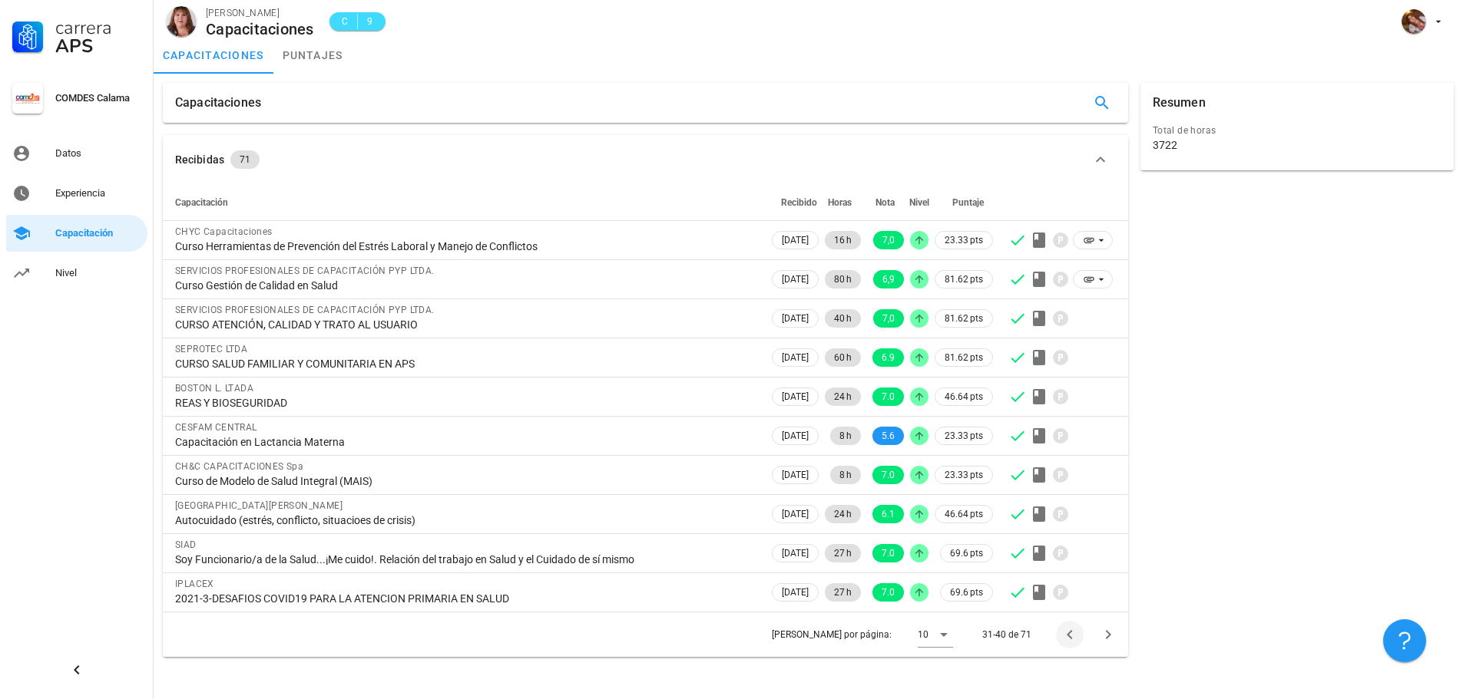
click at [1065, 653] on div "[PERSON_NAME] por página: 10 31-40 de 71" at bounding box center [645, 634] width 965 height 45
click at [1069, 627] on icon "Página anterior" at bounding box center [1069, 635] width 18 height 18
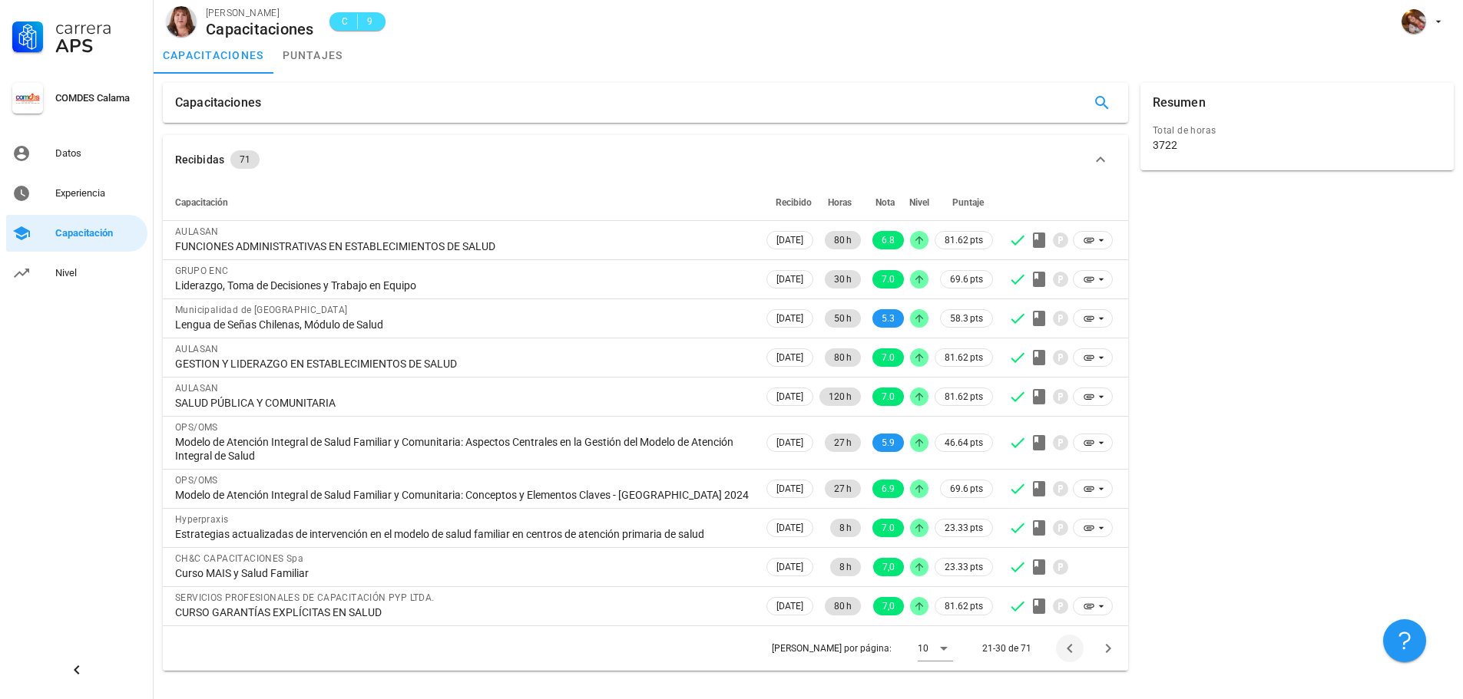
click at [1069, 627] on div "[PERSON_NAME] por página: 10 21-30 de 71" at bounding box center [645, 648] width 965 height 45
click at [1109, 651] on icon "Página siguiente" at bounding box center [1108, 649] width 18 height 18
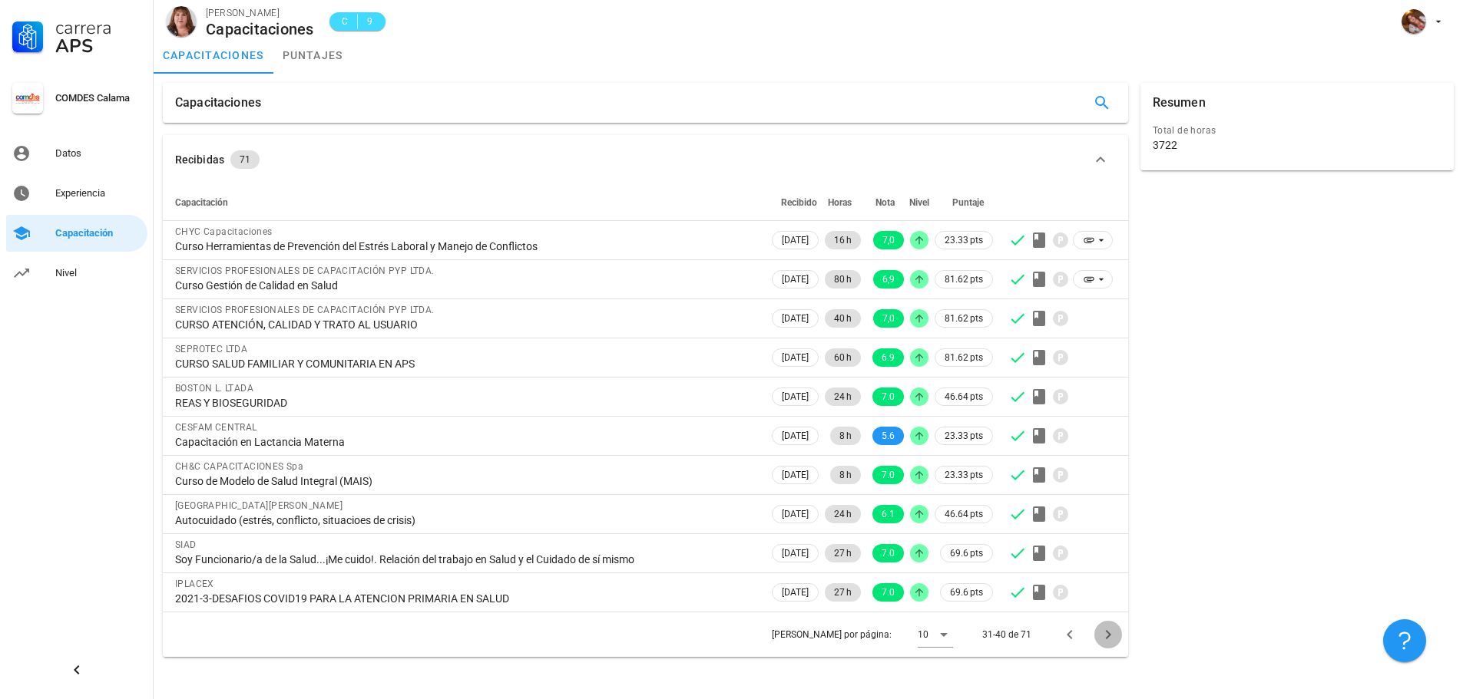
click at [1111, 636] on icon "Página siguiente" at bounding box center [1108, 635] width 18 height 18
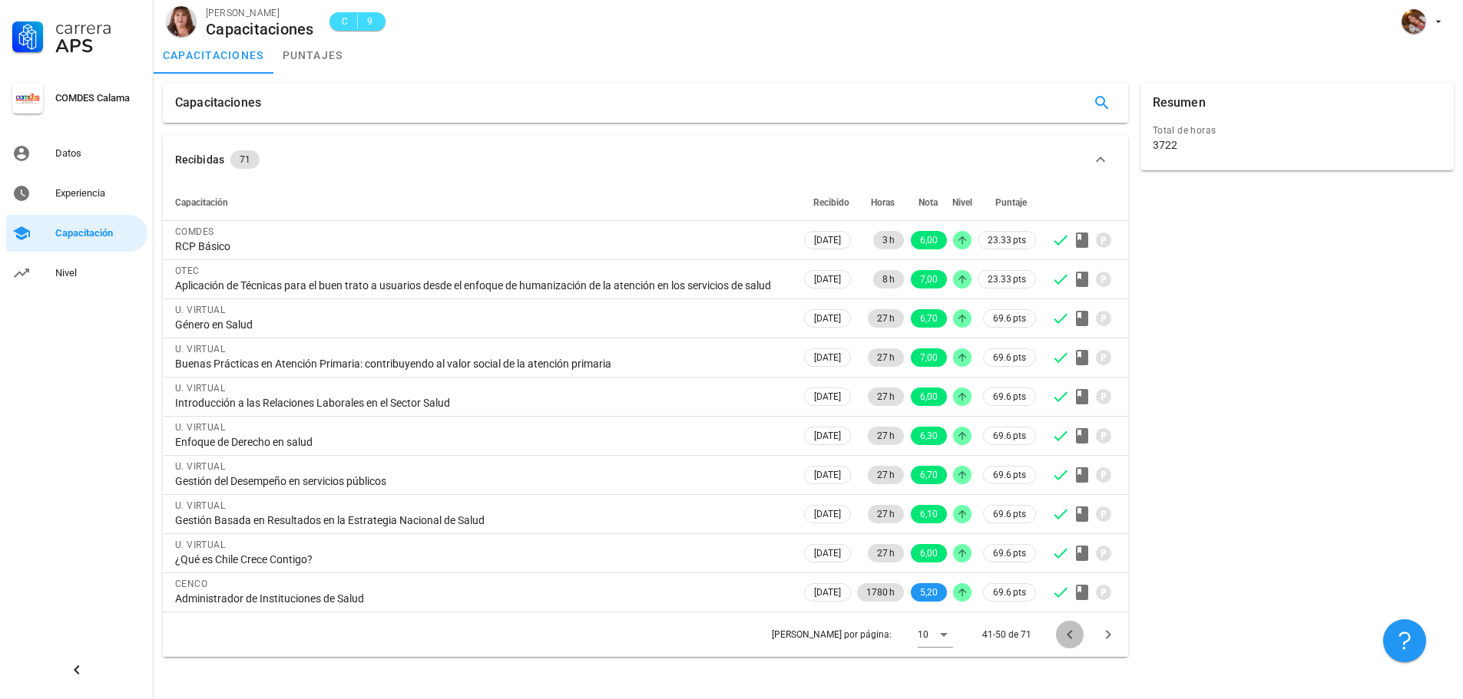
click at [1056, 644] on span "Página anterior" at bounding box center [1070, 635] width 28 height 18
